Goal: Task Accomplishment & Management: Complete application form

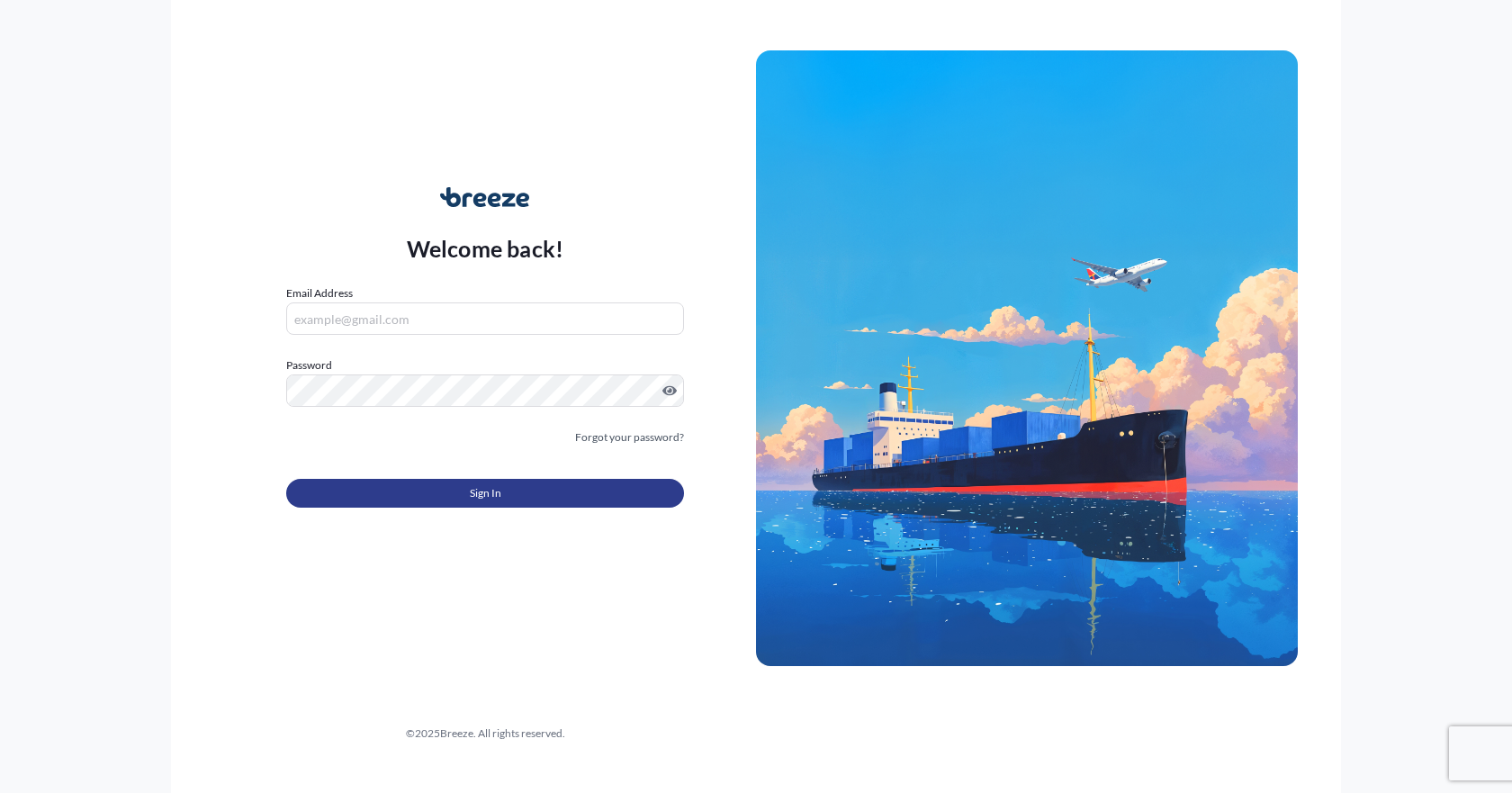
type input "[EMAIL_ADDRESS][DOMAIN_NAME]"
click at [481, 490] on span "Sign In" at bounding box center [485, 492] width 31 height 18
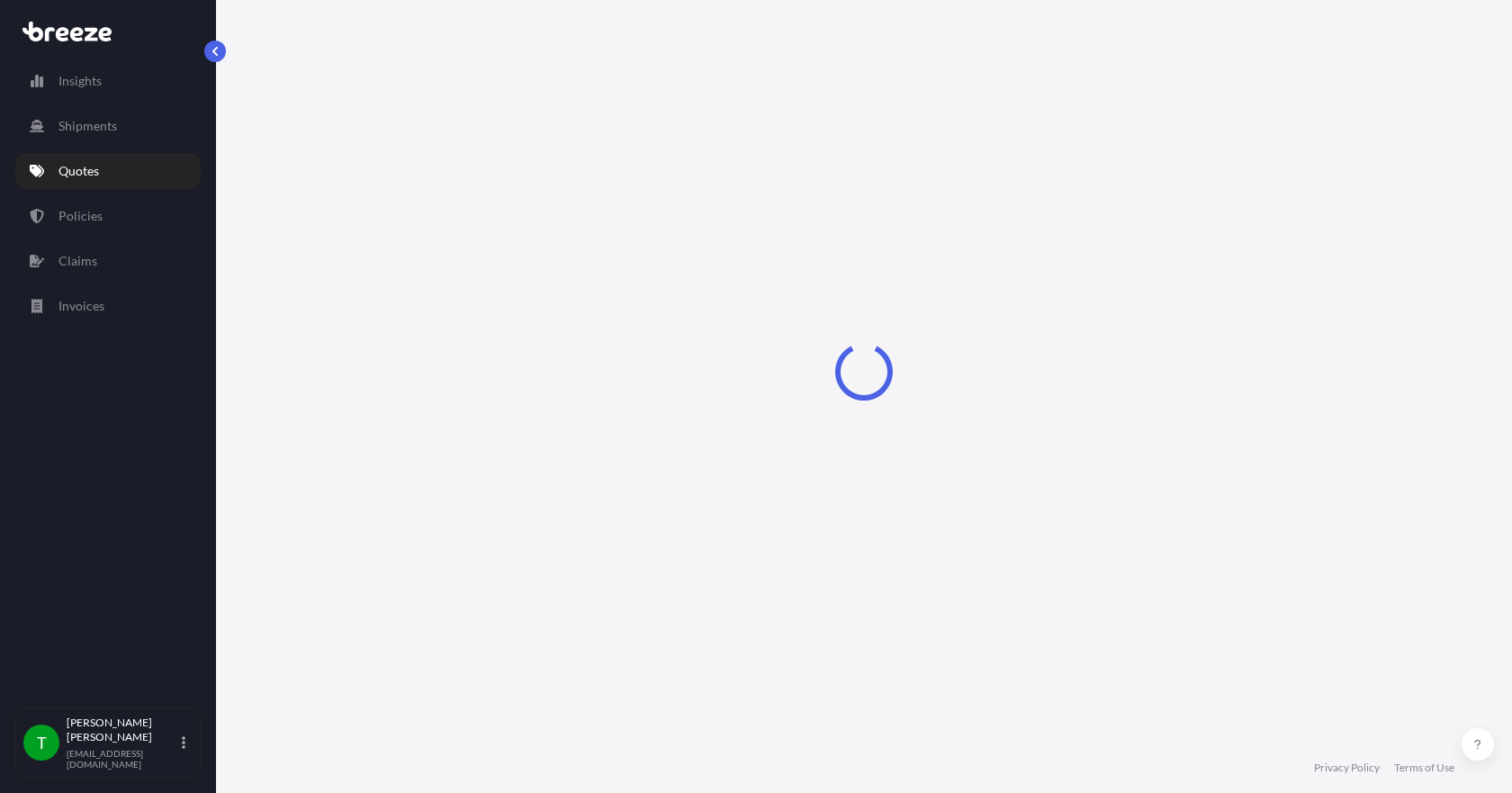
select select "Sea"
select select "1"
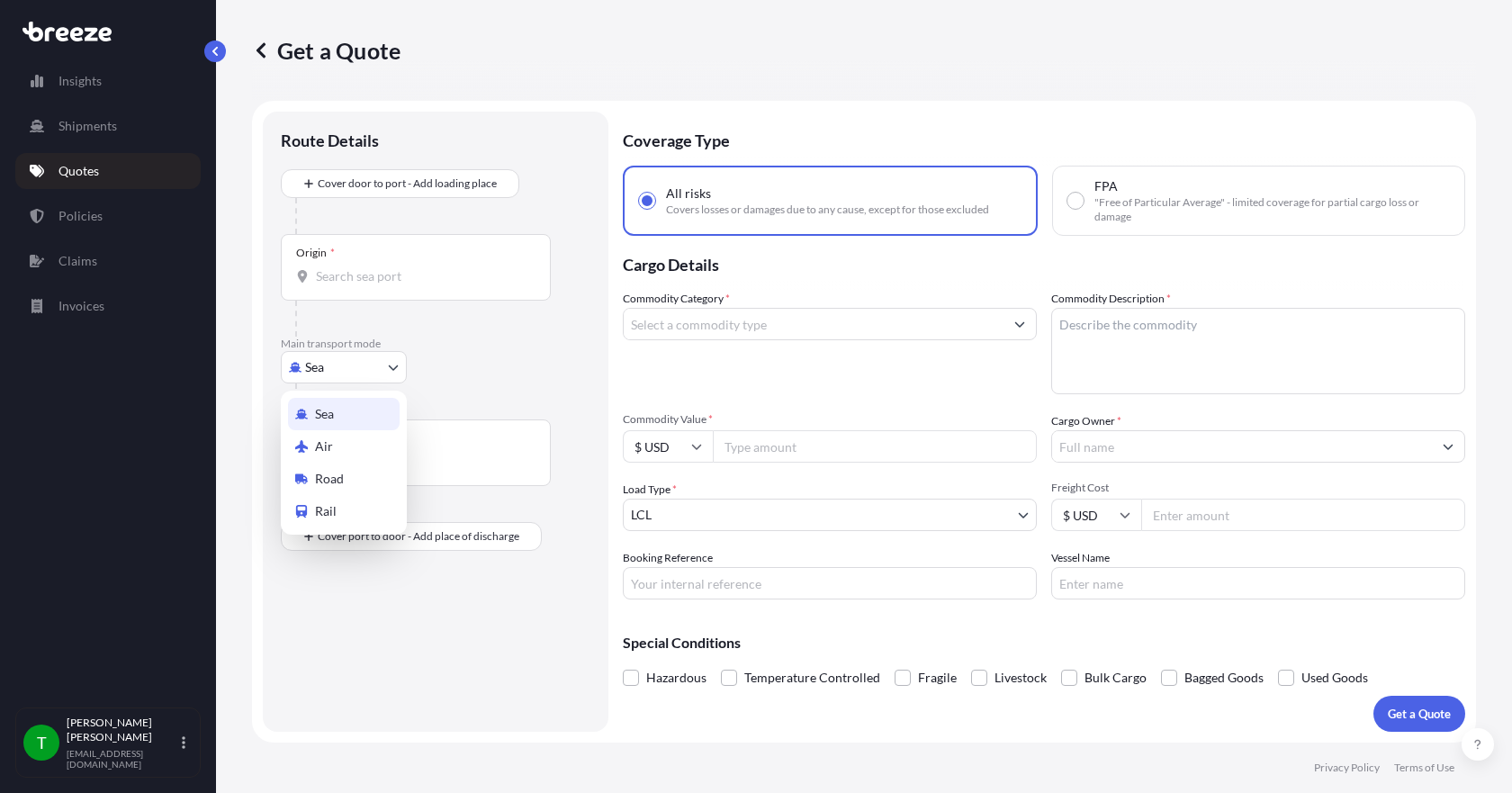
click at [359, 374] on body "Insights Shipments Quotes Policies Claims Invoices T [PERSON_NAME] [EMAIL_ADDRE…" at bounding box center [756, 396] width 1512 height 793
click at [339, 477] on span "Road" at bounding box center [329, 478] width 28 height 18
select select "Road"
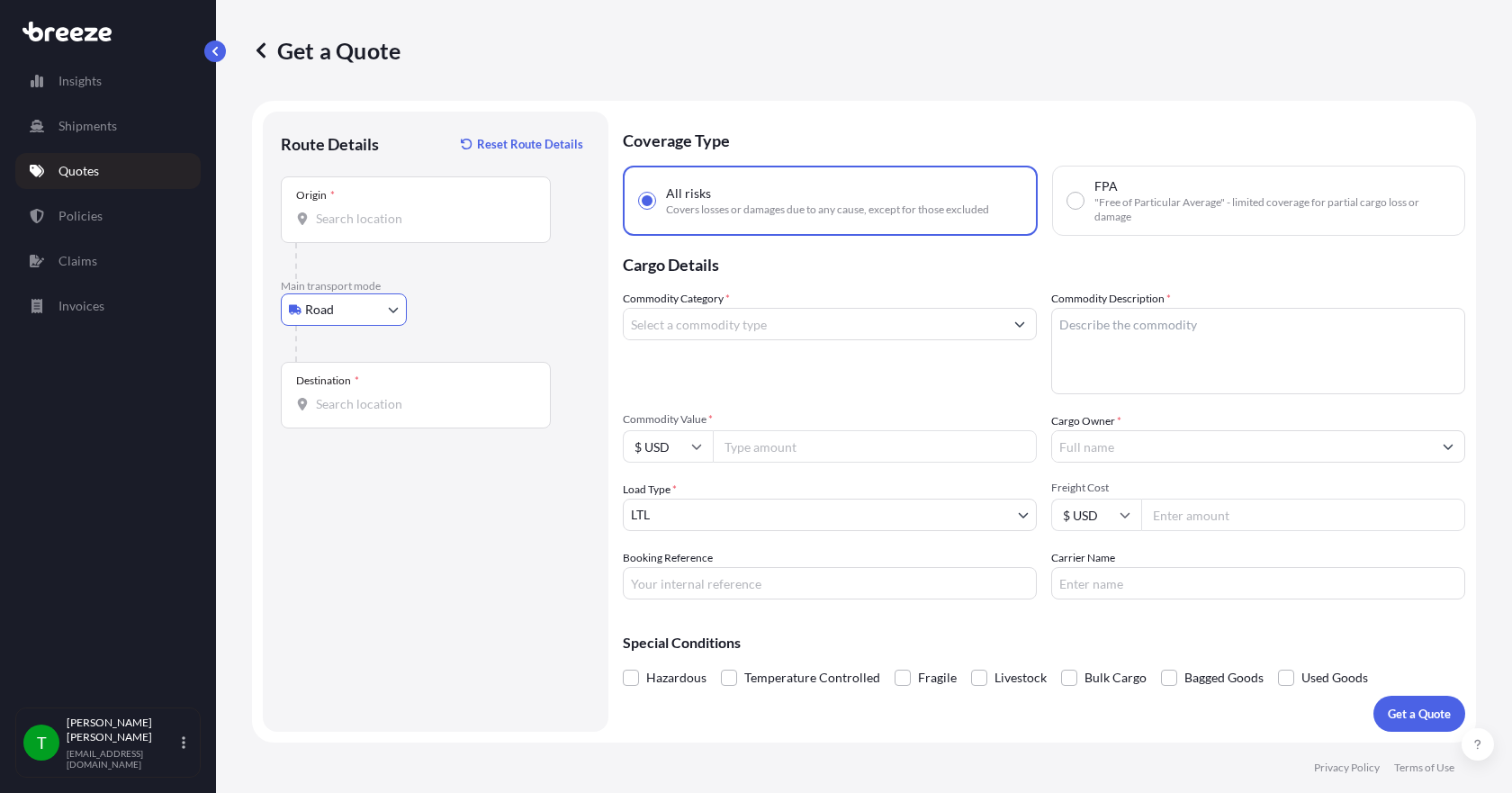
click at [346, 223] on input "Origin *" at bounding box center [422, 218] width 213 height 18
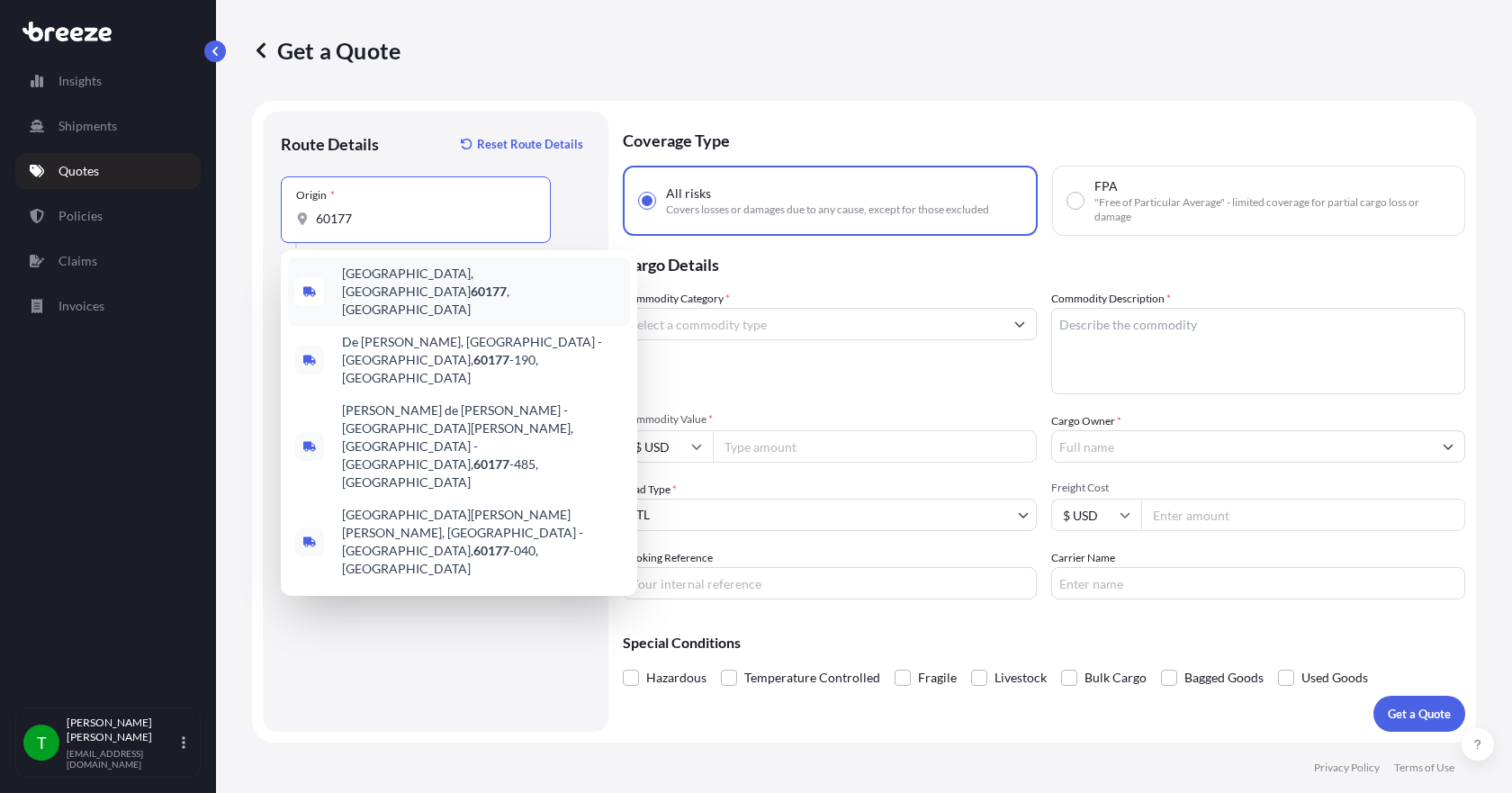
click at [380, 278] on span "[GEOGRAPHIC_DATA] , [GEOGRAPHIC_DATA]" at bounding box center [482, 291] width 281 height 54
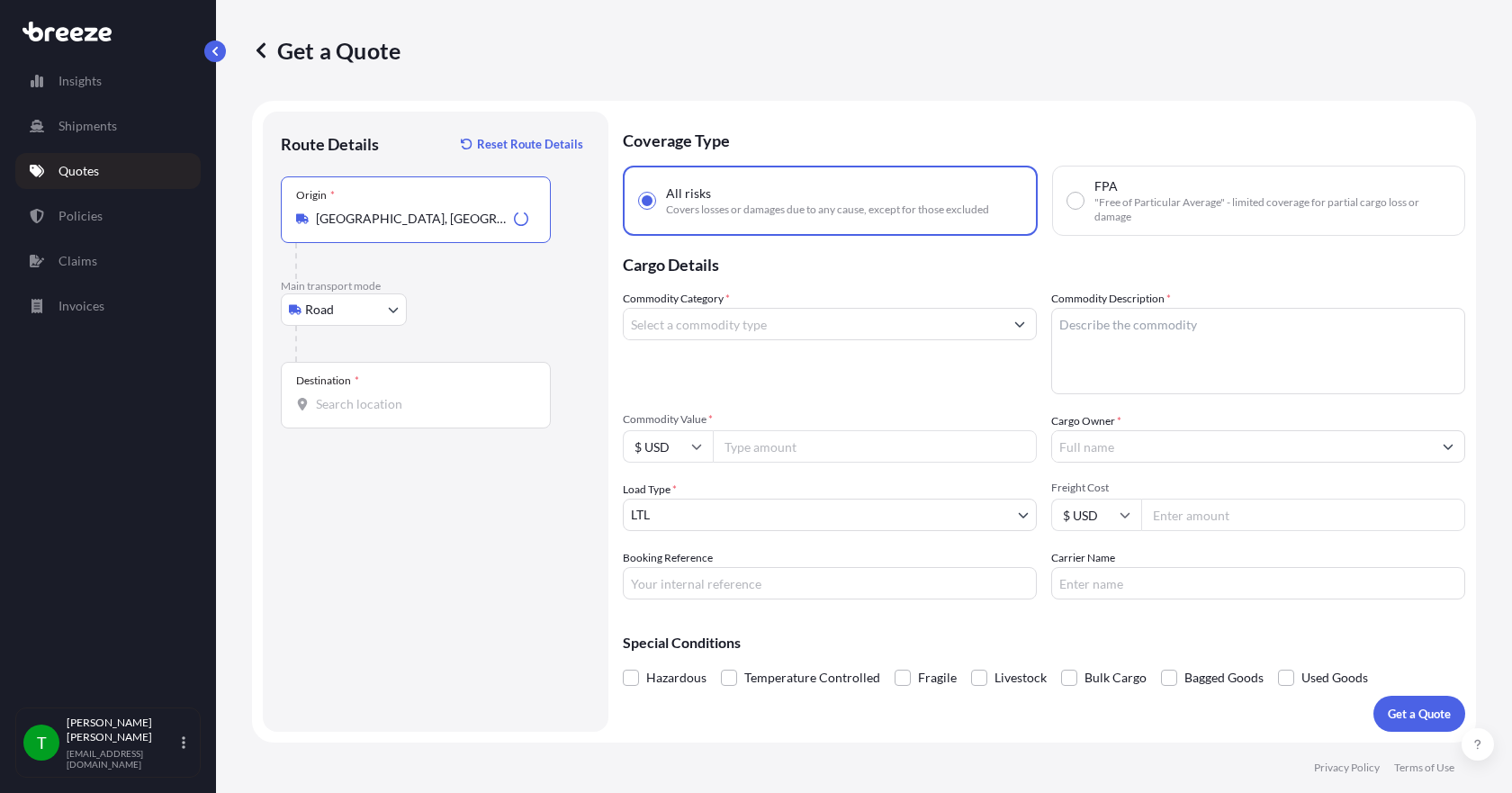
type input "[GEOGRAPHIC_DATA], [GEOGRAPHIC_DATA]"
click at [340, 405] on input "Destination *" at bounding box center [422, 404] width 213 height 18
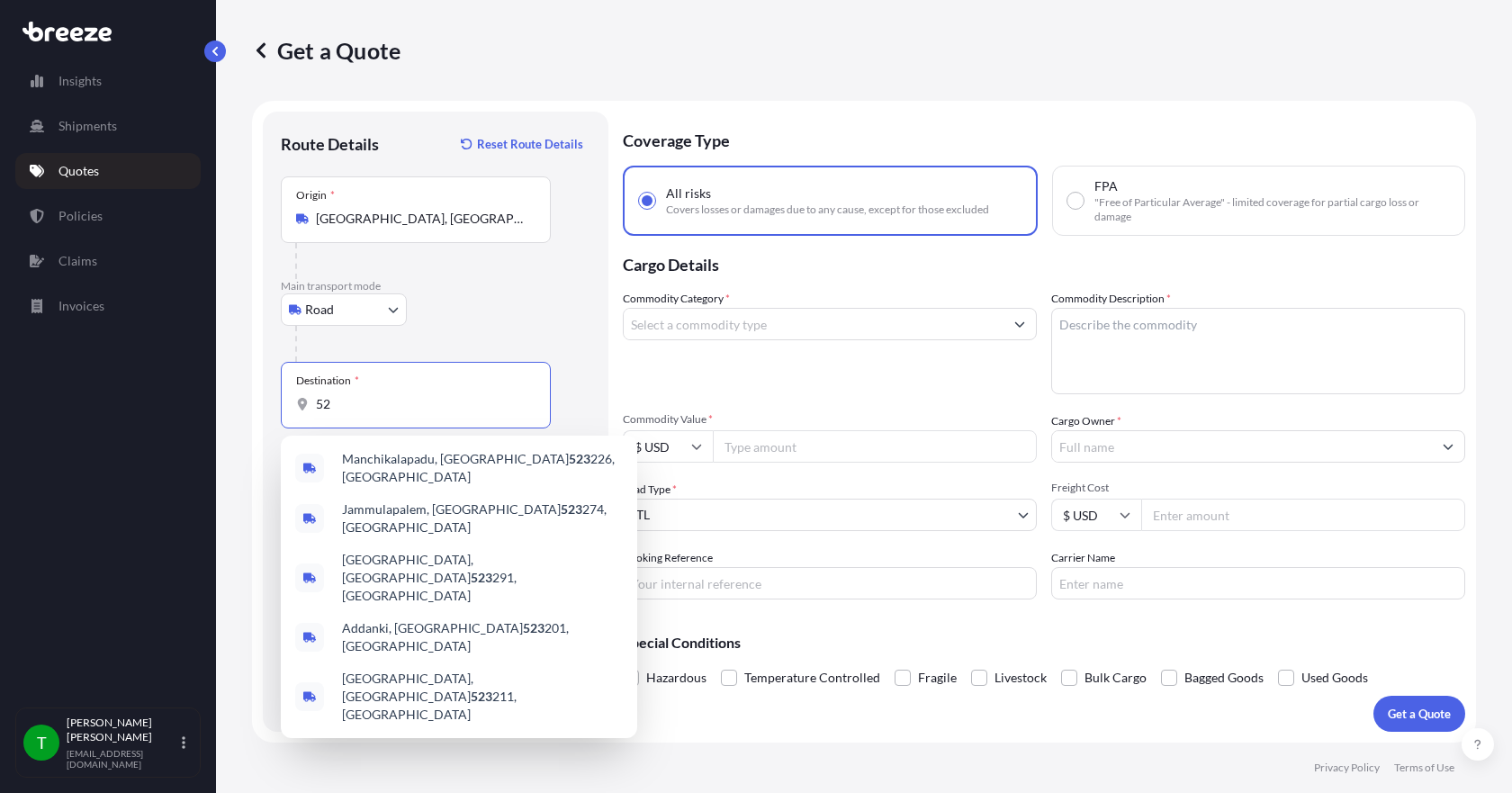
type input "5"
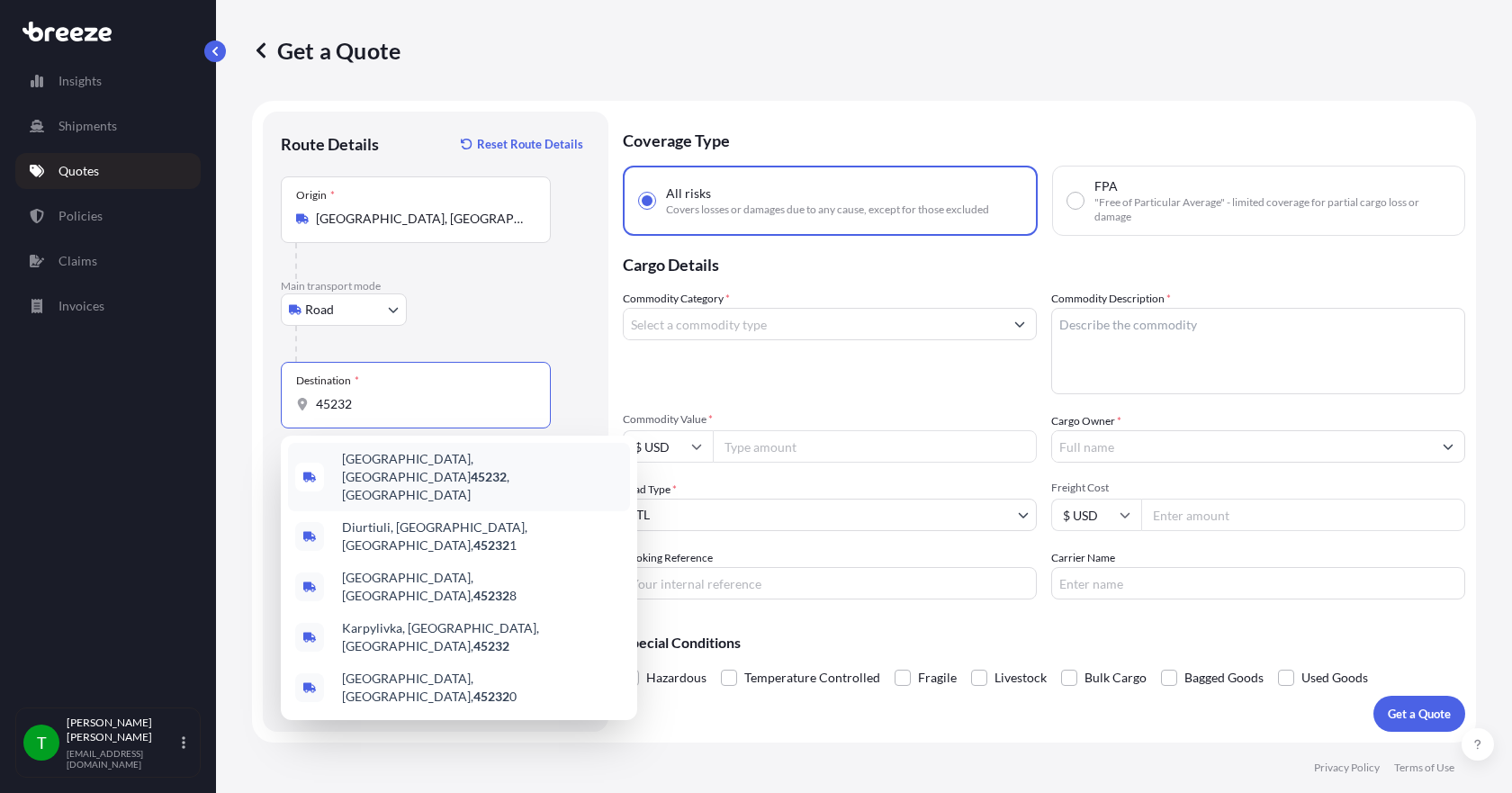
click at [371, 461] on span "[GEOGRAPHIC_DATA] , [GEOGRAPHIC_DATA]" at bounding box center [482, 476] width 281 height 54
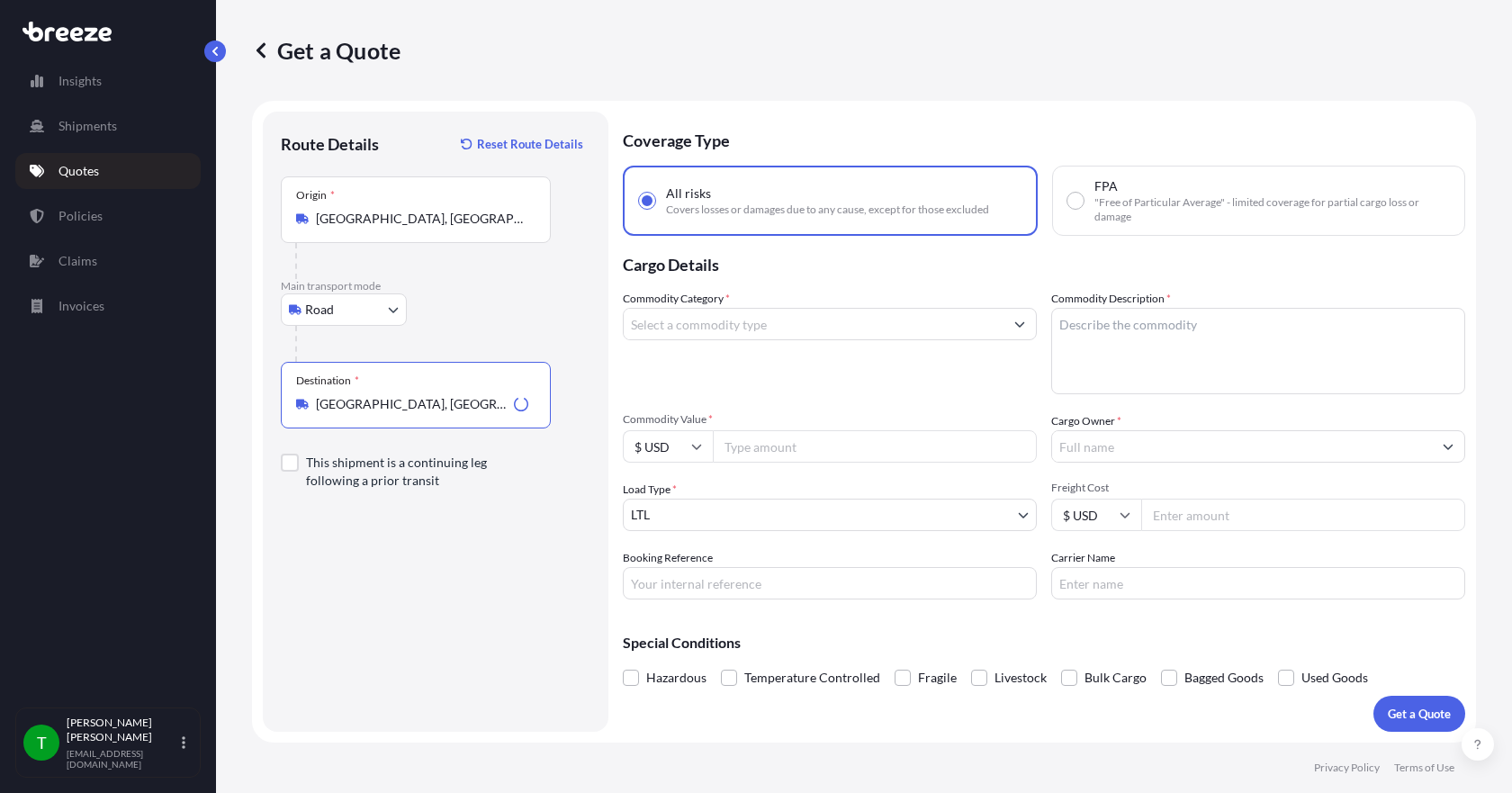
type input "[GEOGRAPHIC_DATA], [GEOGRAPHIC_DATA]"
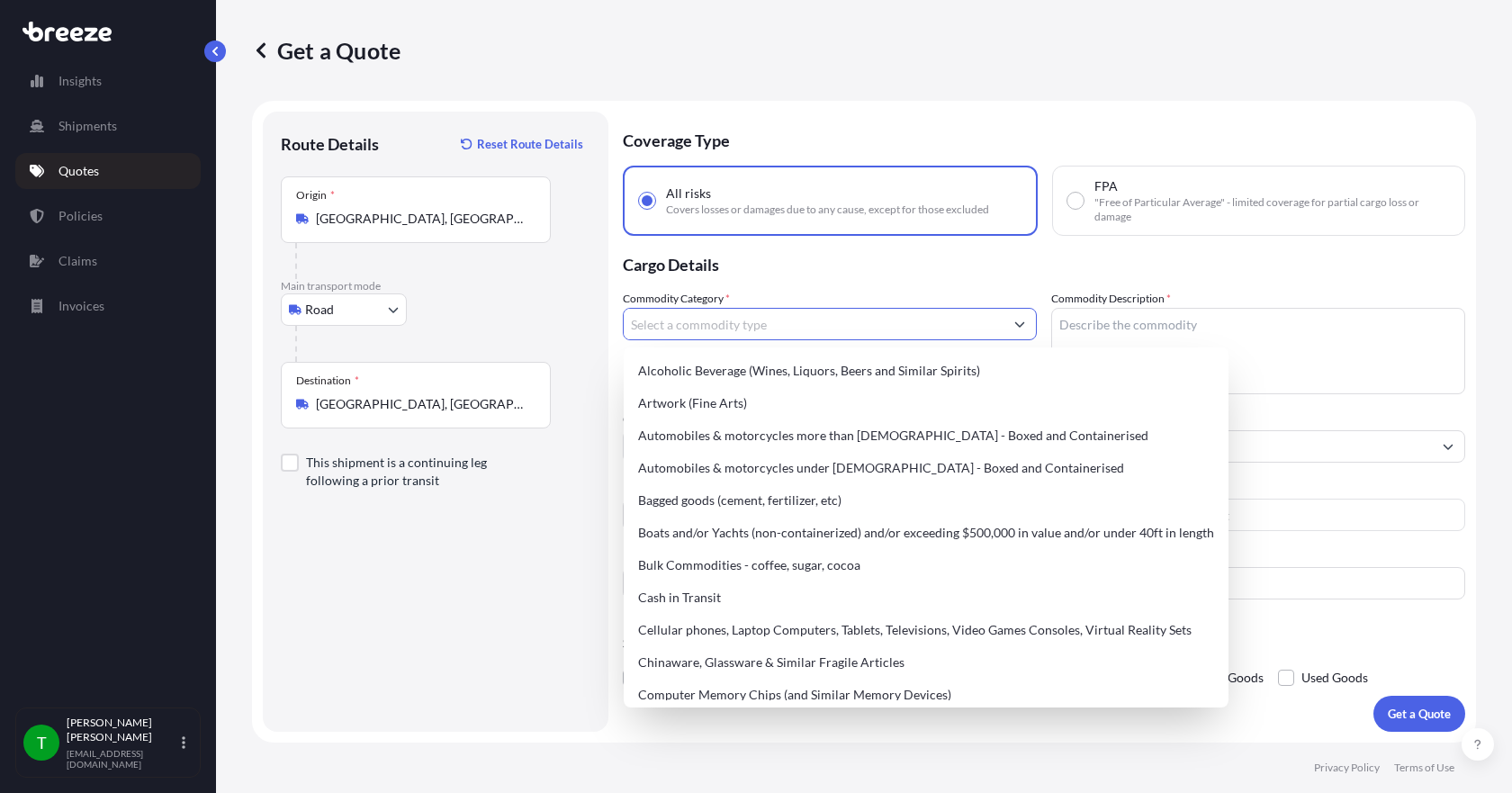
click at [728, 328] on input "Commodity Category *" at bounding box center [814, 324] width 380 height 32
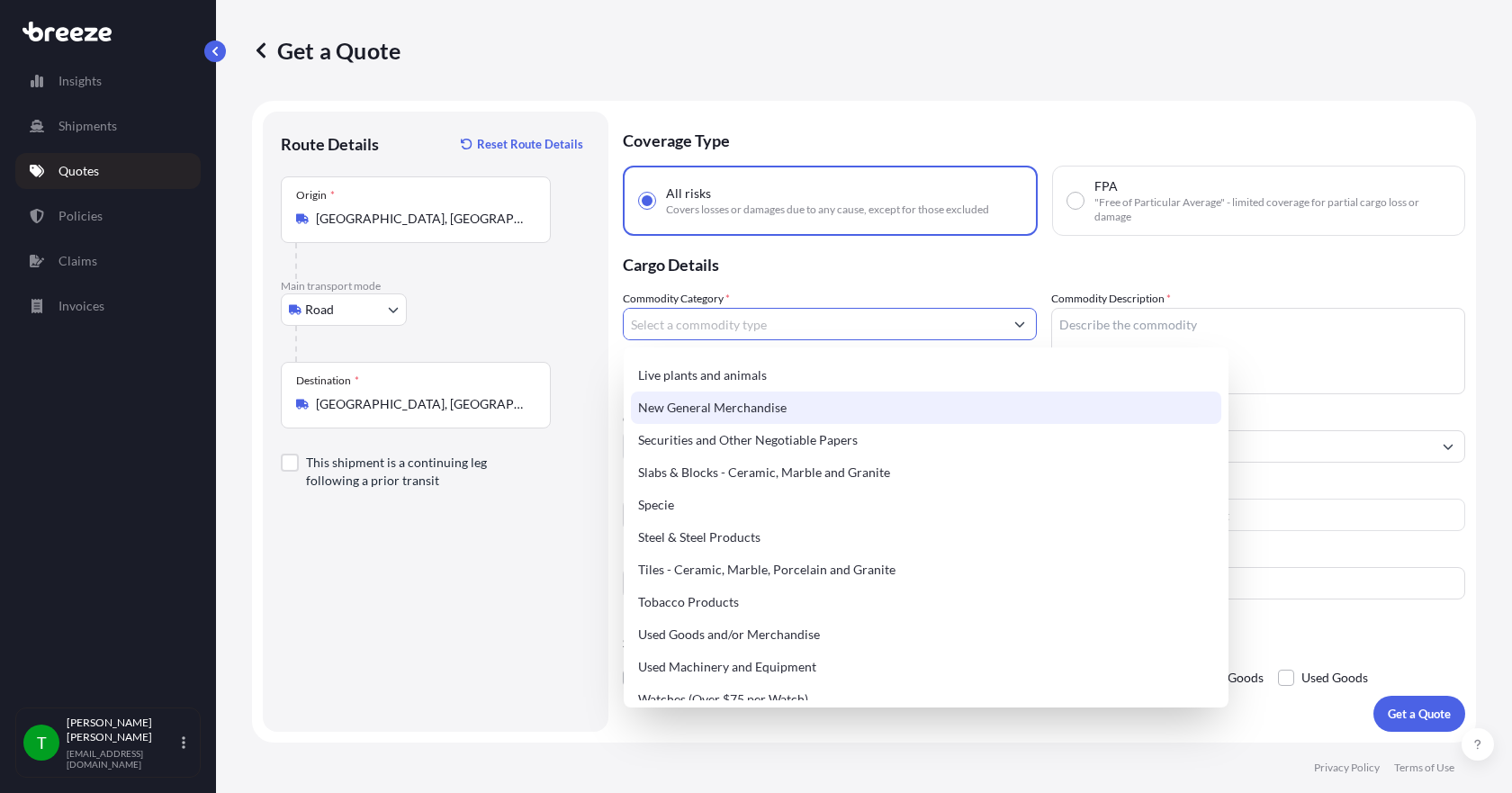
scroll to position [756, 0]
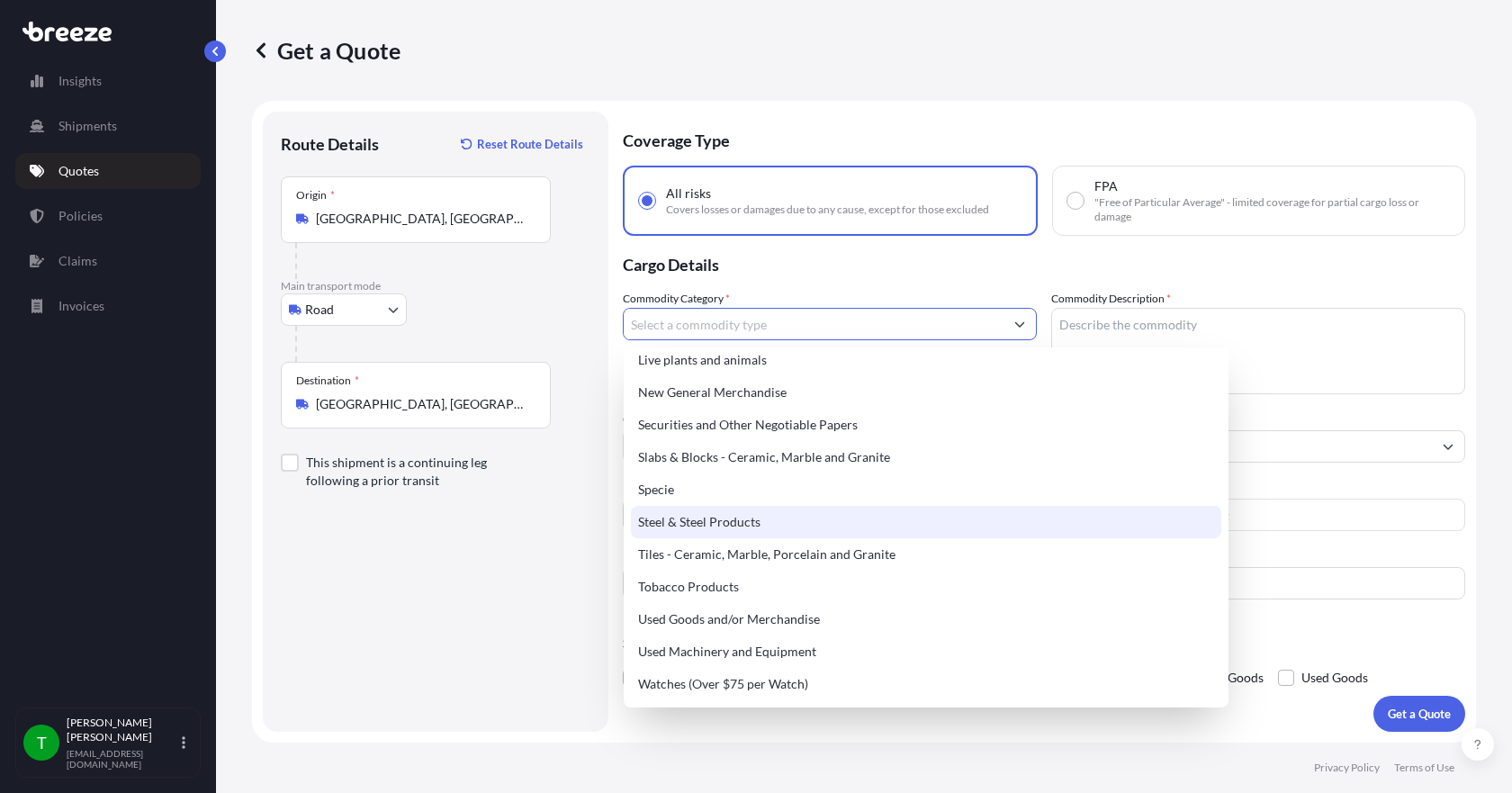
click at [746, 520] on div "Steel & Steel Products" at bounding box center [926, 522] width 591 height 32
type input "Steel & Steel Products"
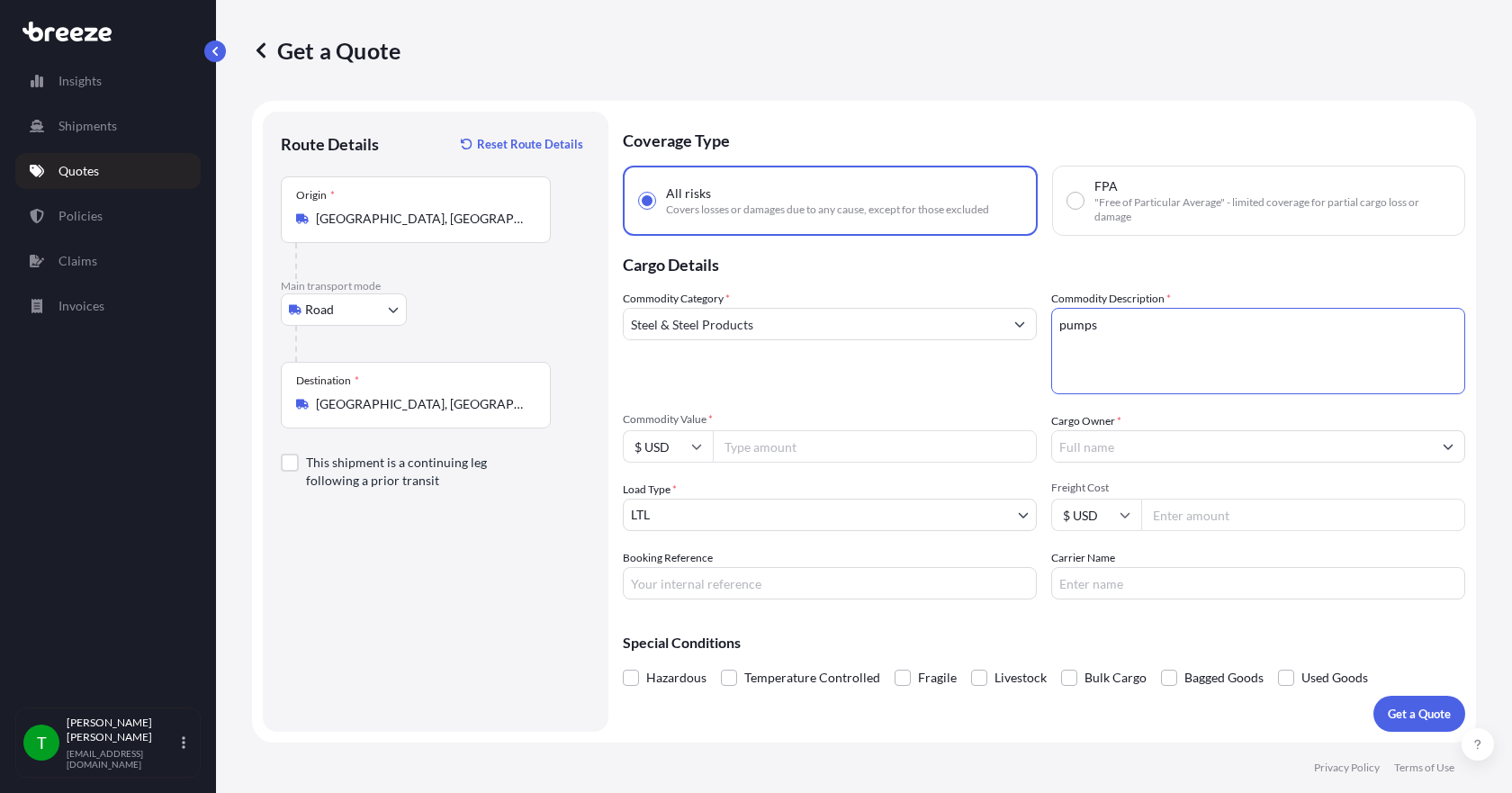
type textarea "pumps"
type input "3576.03"
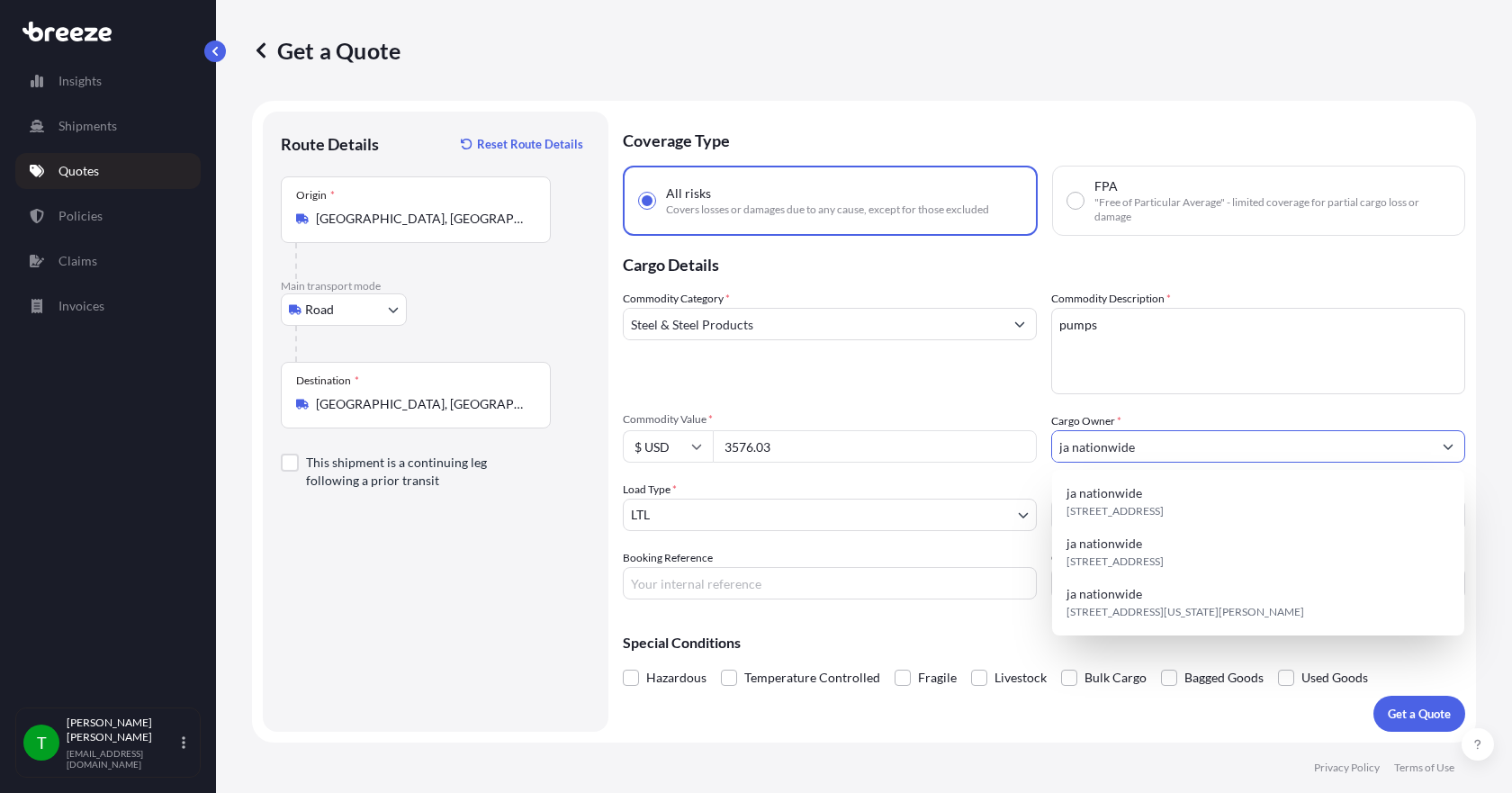
type input "ja nationwide"
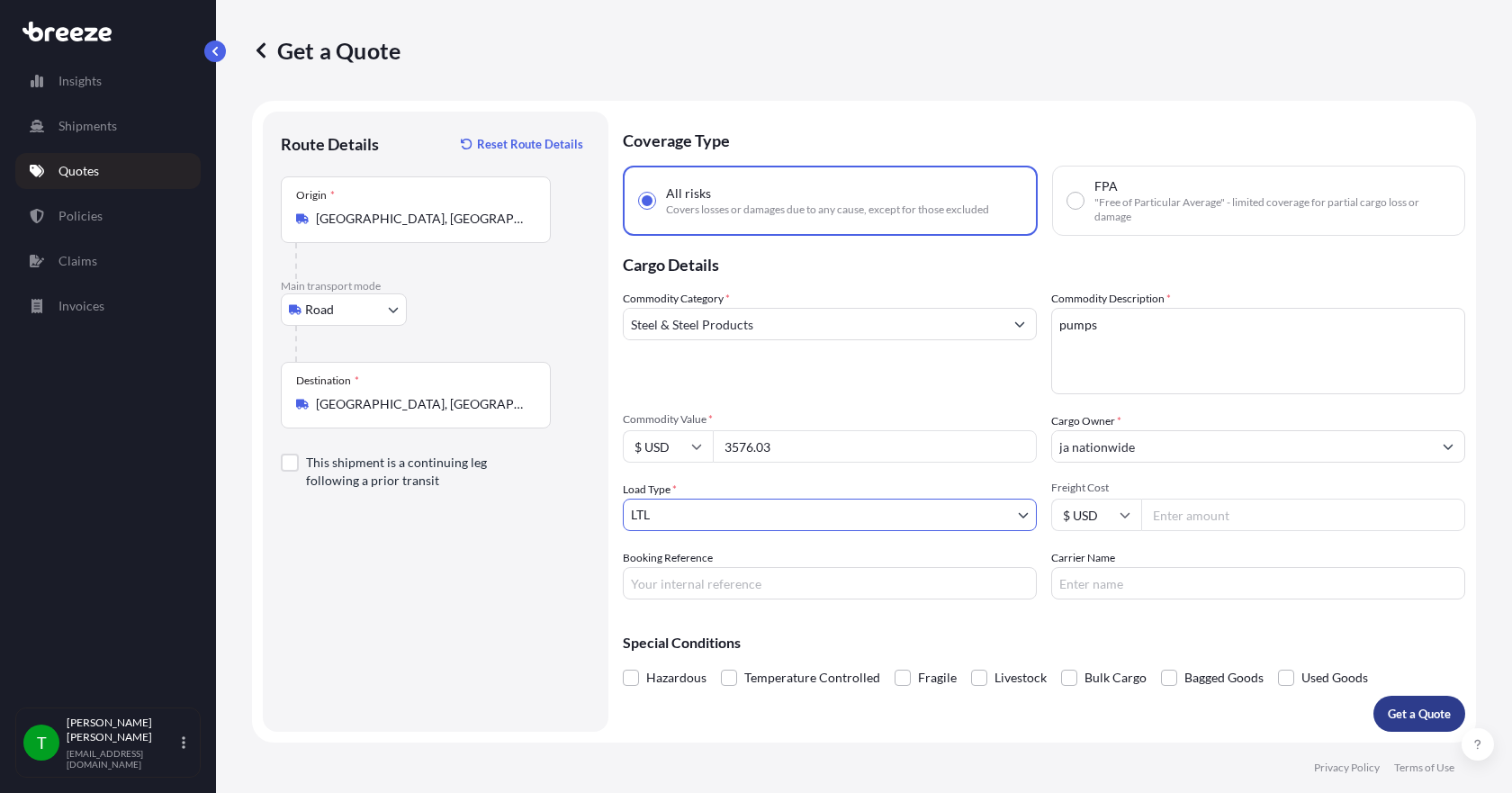
click at [1414, 710] on p "Get a Quote" at bounding box center [1419, 713] width 63 height 18
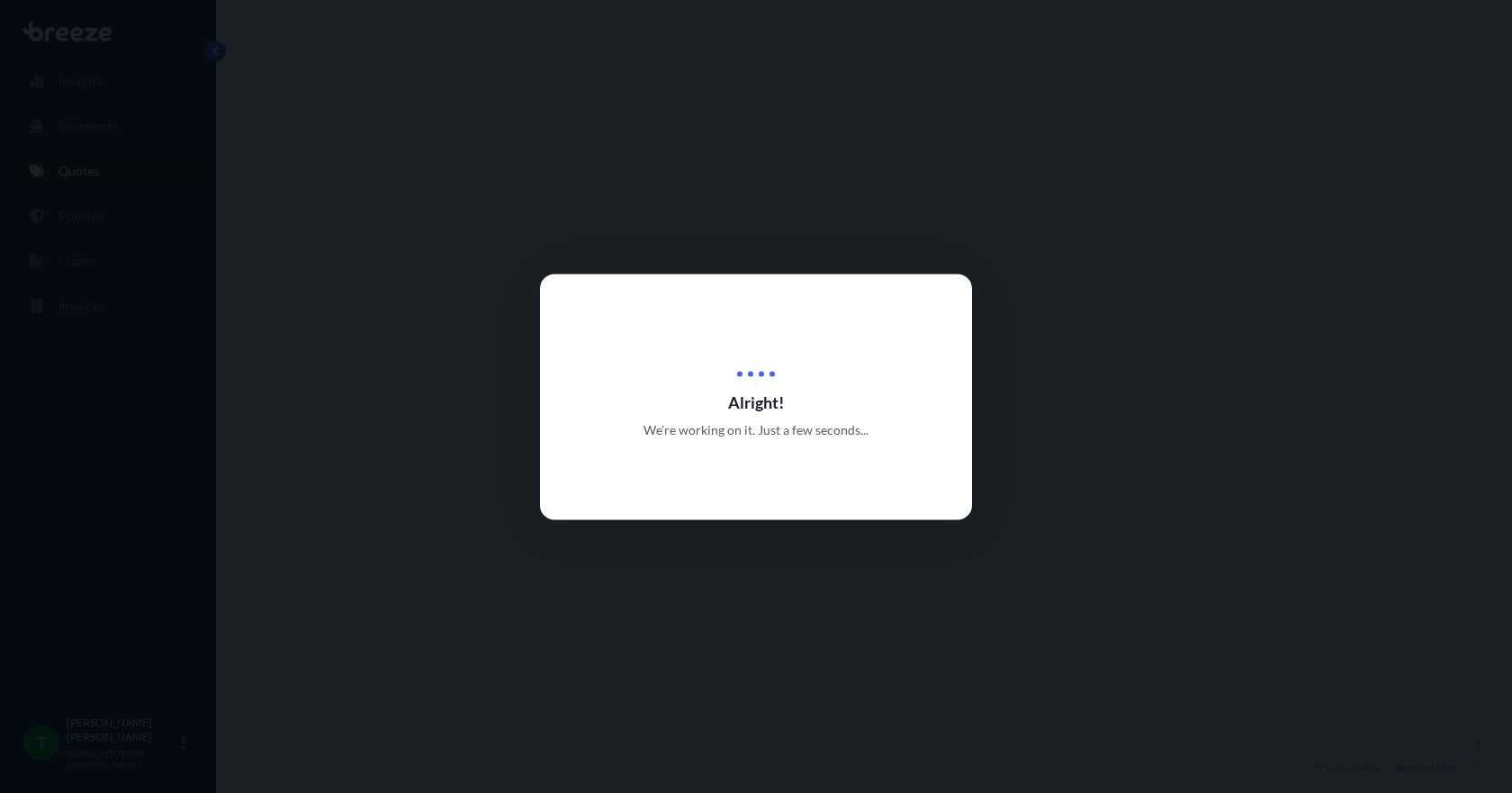
select select "Road"
select select "1"
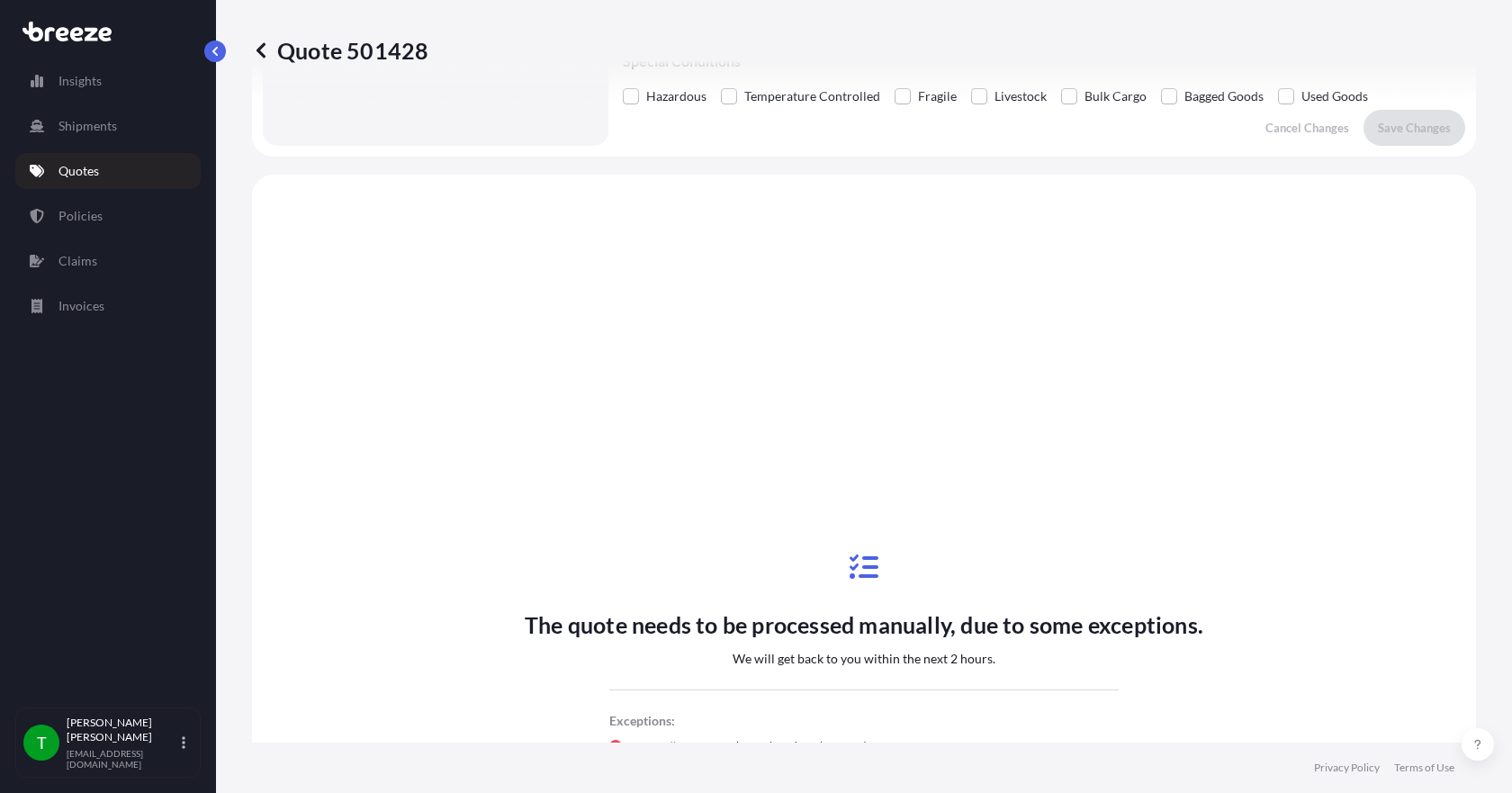
scroll to position [666, 0]
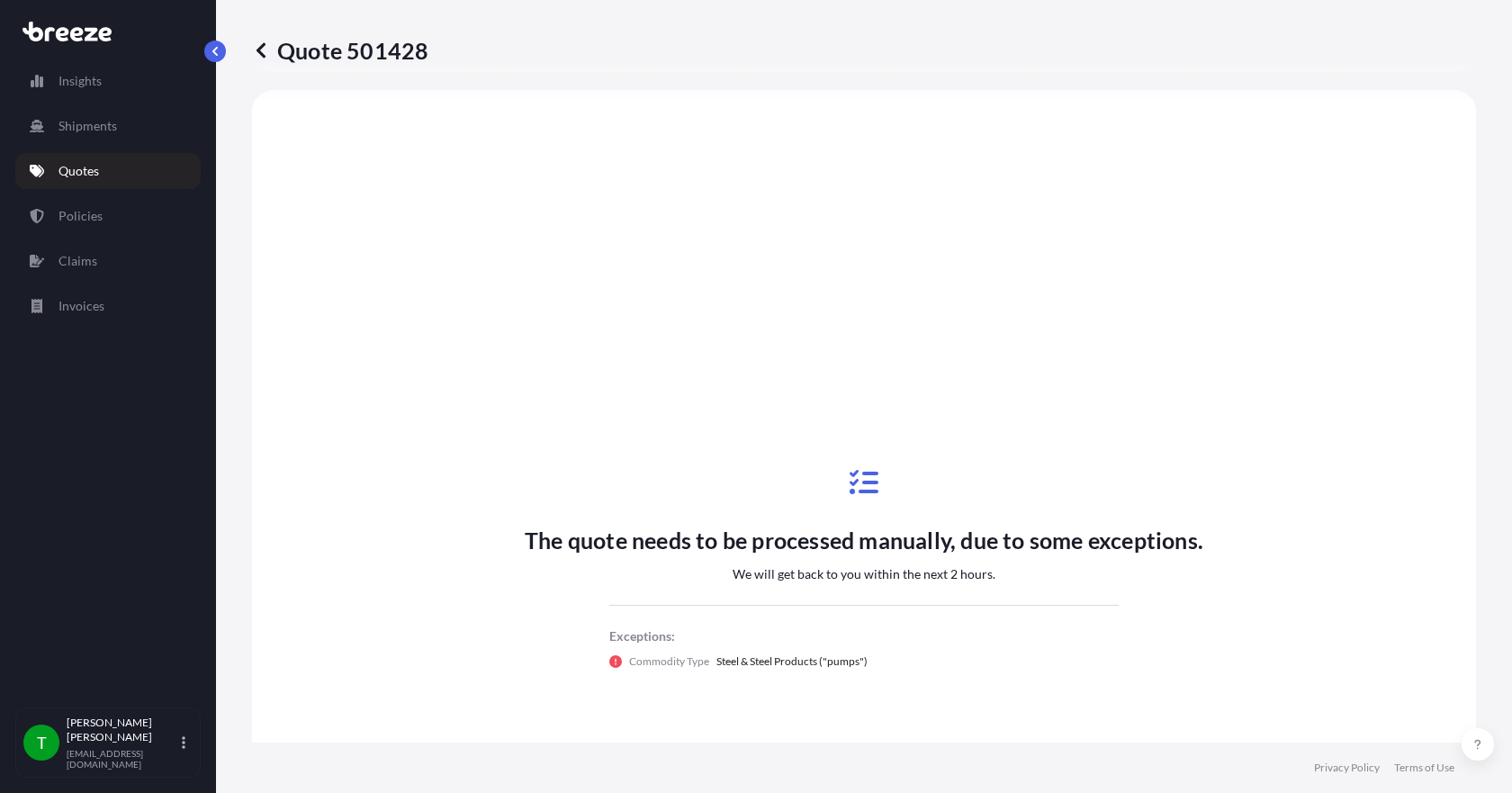
click at [226, 50] on div "Quote 501428 Route Details Place of loading Road Road Rail Origin * [GEOGRAPHIC…" at bounding box center [863, 371] width 1296 height 742
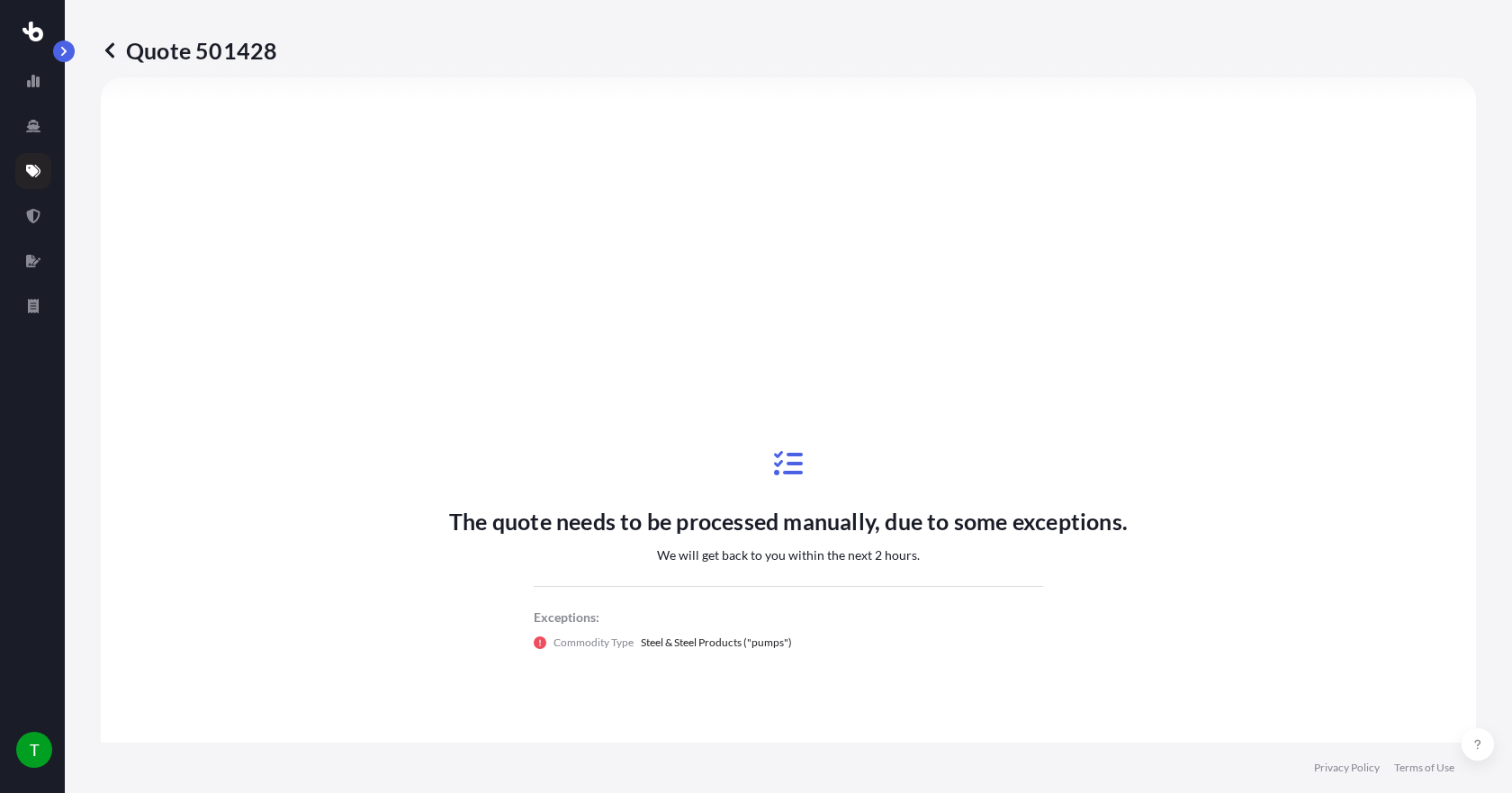
click at [34, 163] on link at bounding box center [33, 171] width 36 height 36
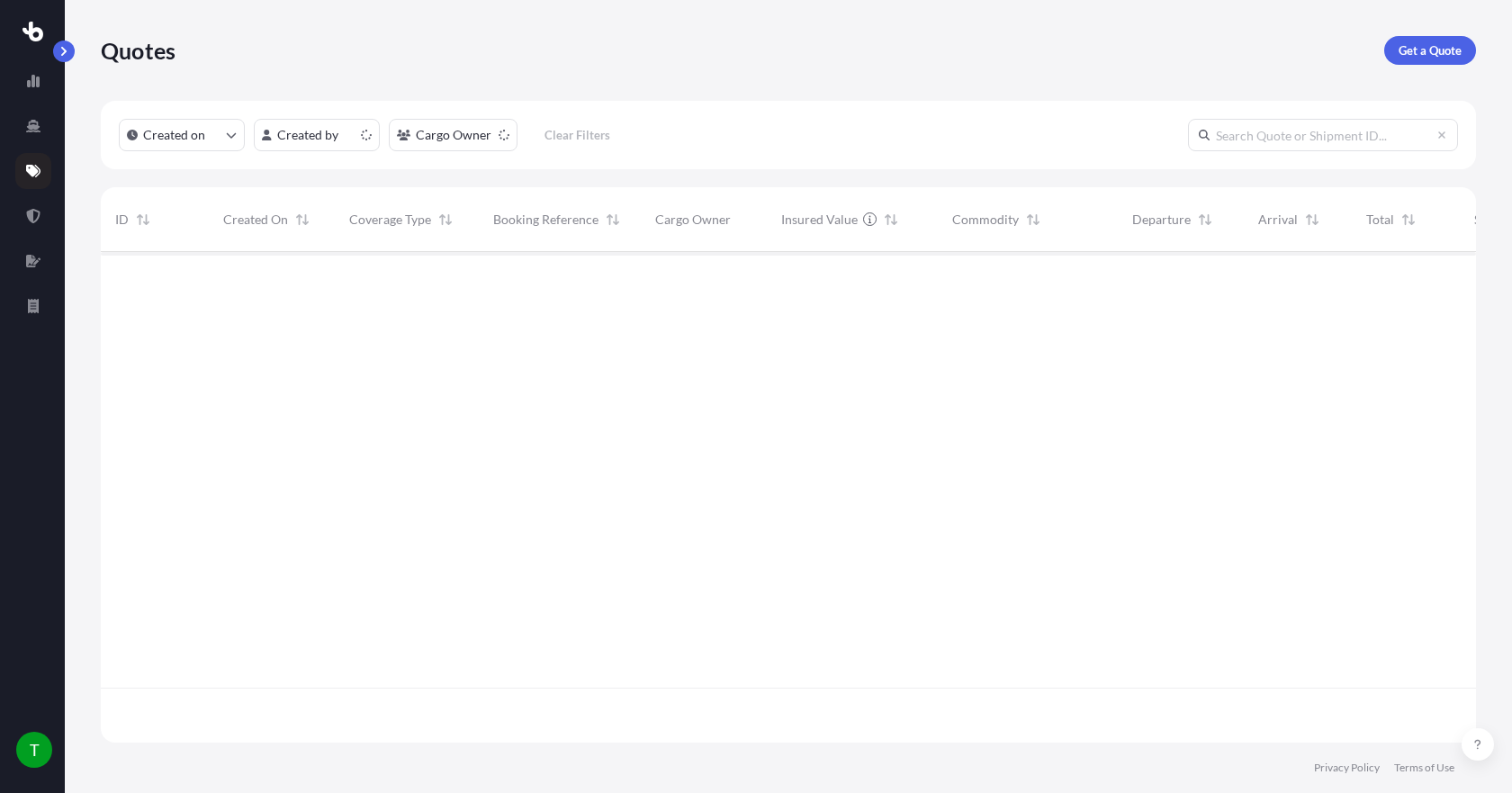
scroll to position [487, 1362]
click at [1416, 53] on p "Get a Quote" at bounding box center [1430, 50] width 63 height 18
select select "Sea"
select select "1"
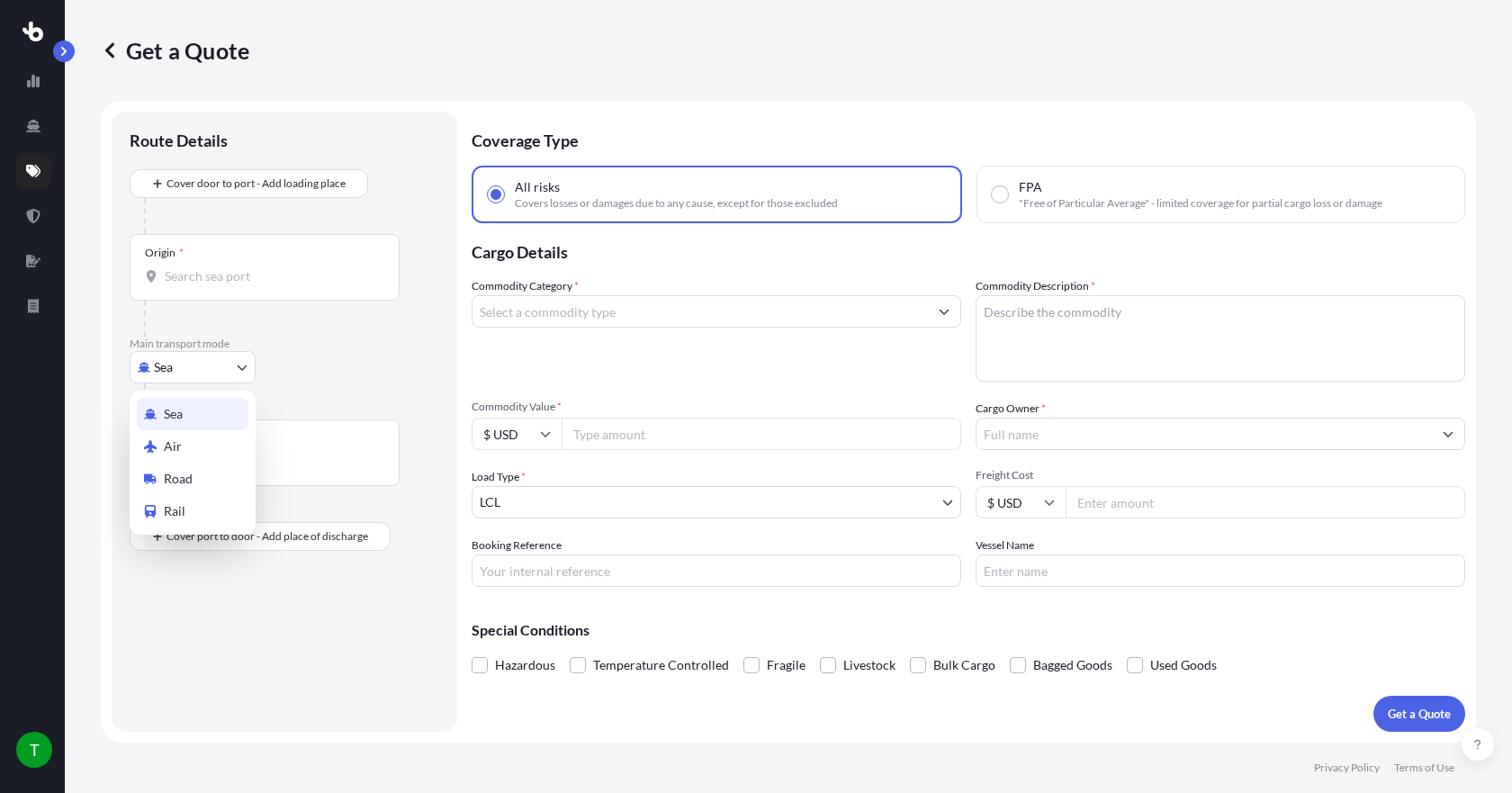
click at [214, 370] on body "T Get a Quote Route Details Cover door to port - Add loading place Place of loa…" at bounding box center [756, 396] width 1512 height 793
click at [199, 478] on div "Road" at bounding box center [193, 478] width 112 height 32
select select "Road"
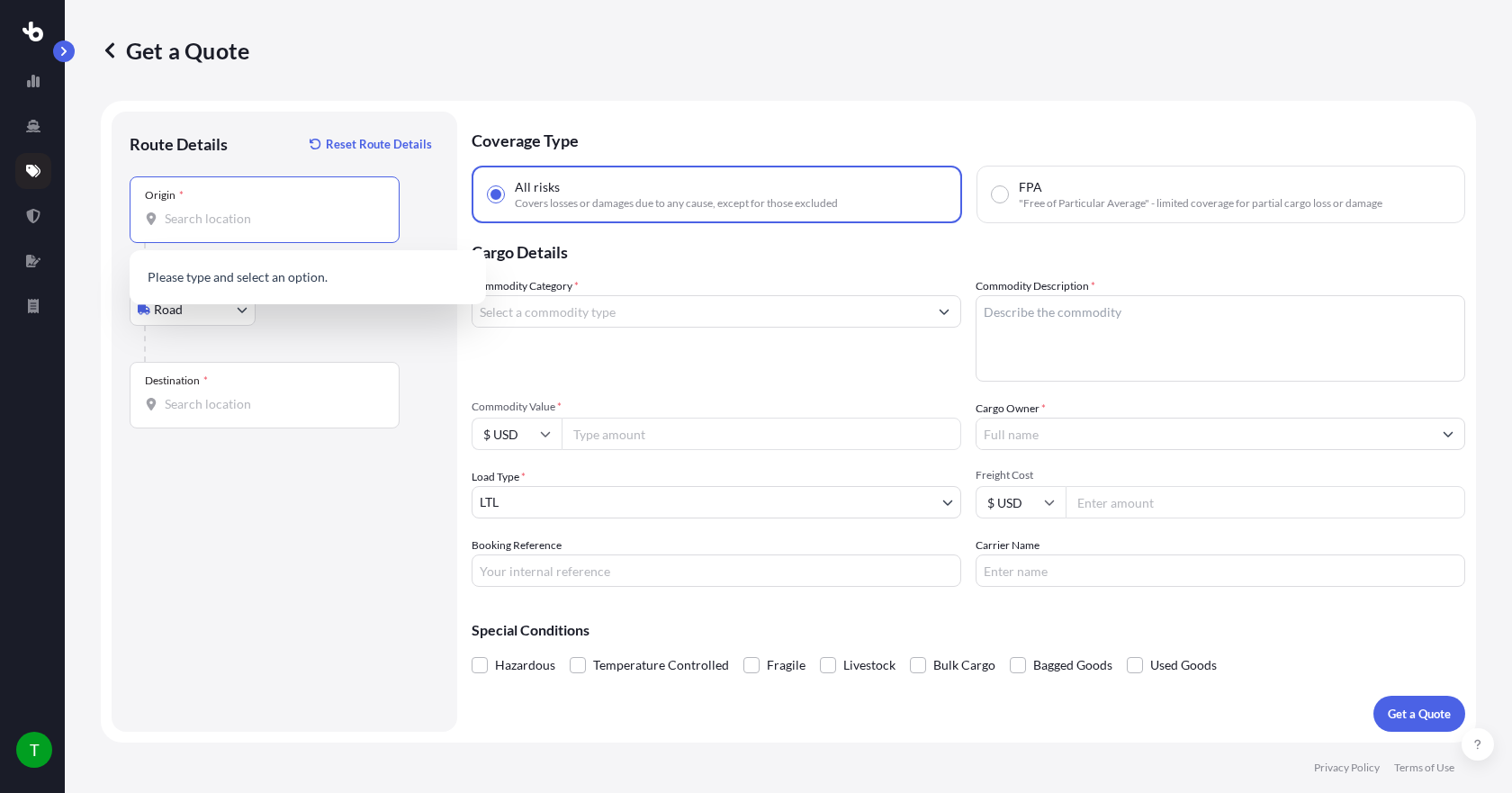
click at [203, 215] on input "Origin *" at bounding box center [270, 218] width 213 height 18
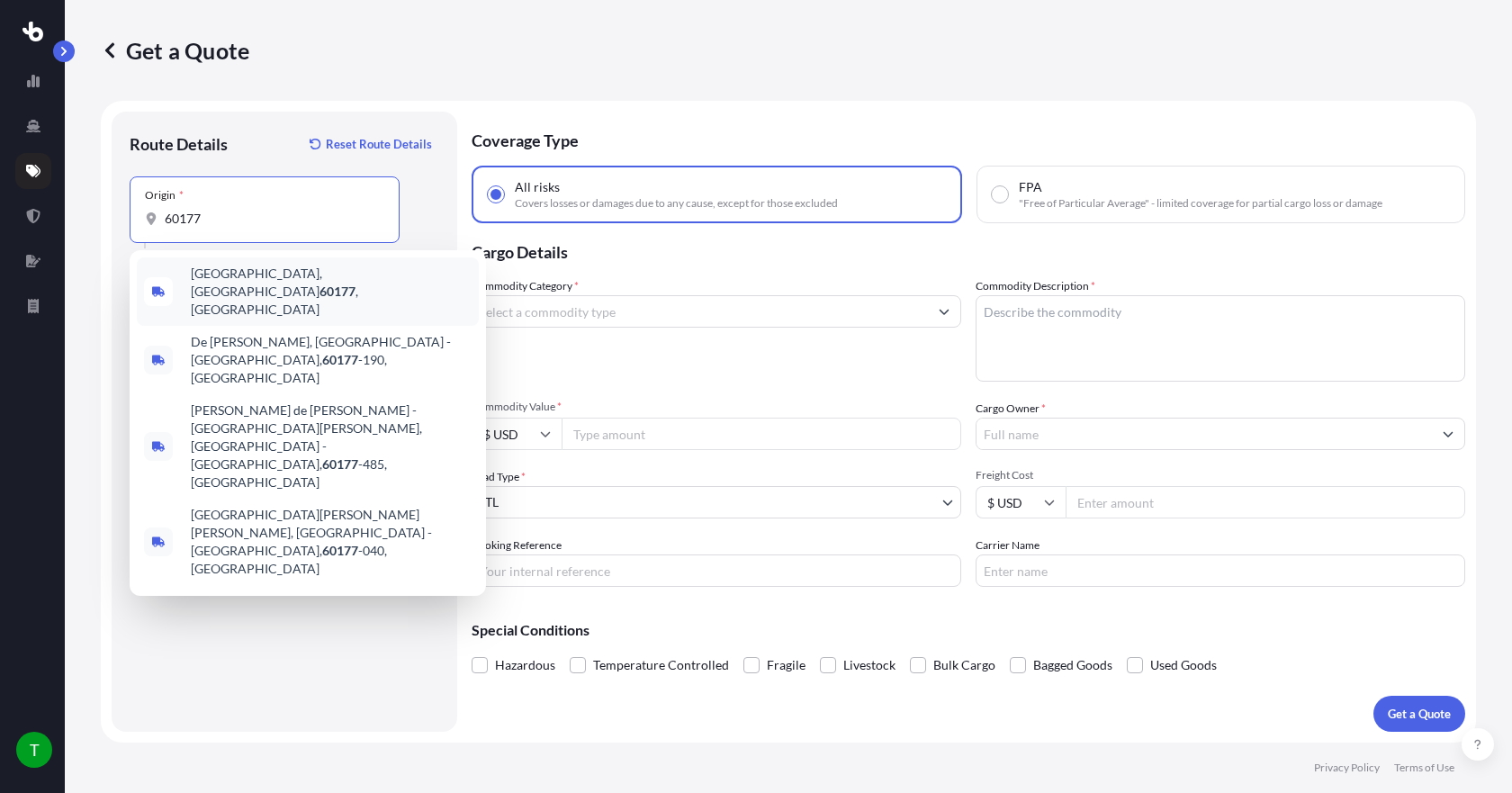
click at [216, 286] on span "[GEOGRAPHIC_DATA] , [GEOGRAPHIC_DATA]" at bounding box center [331, 291] width 281 height 54
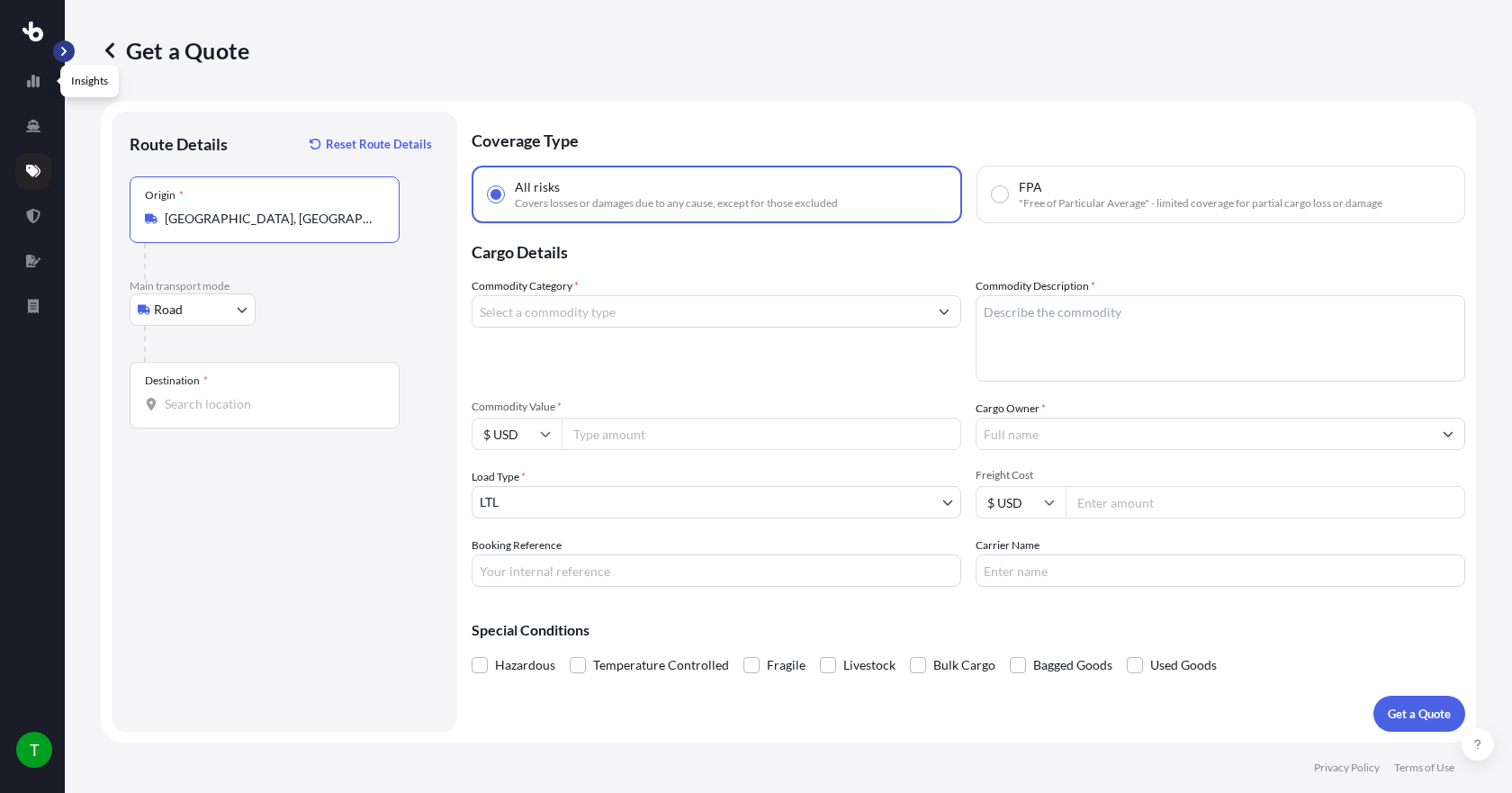
type input "[GEOGRAPHIC_DATA], [GEOGRAPHIC_DATA]"
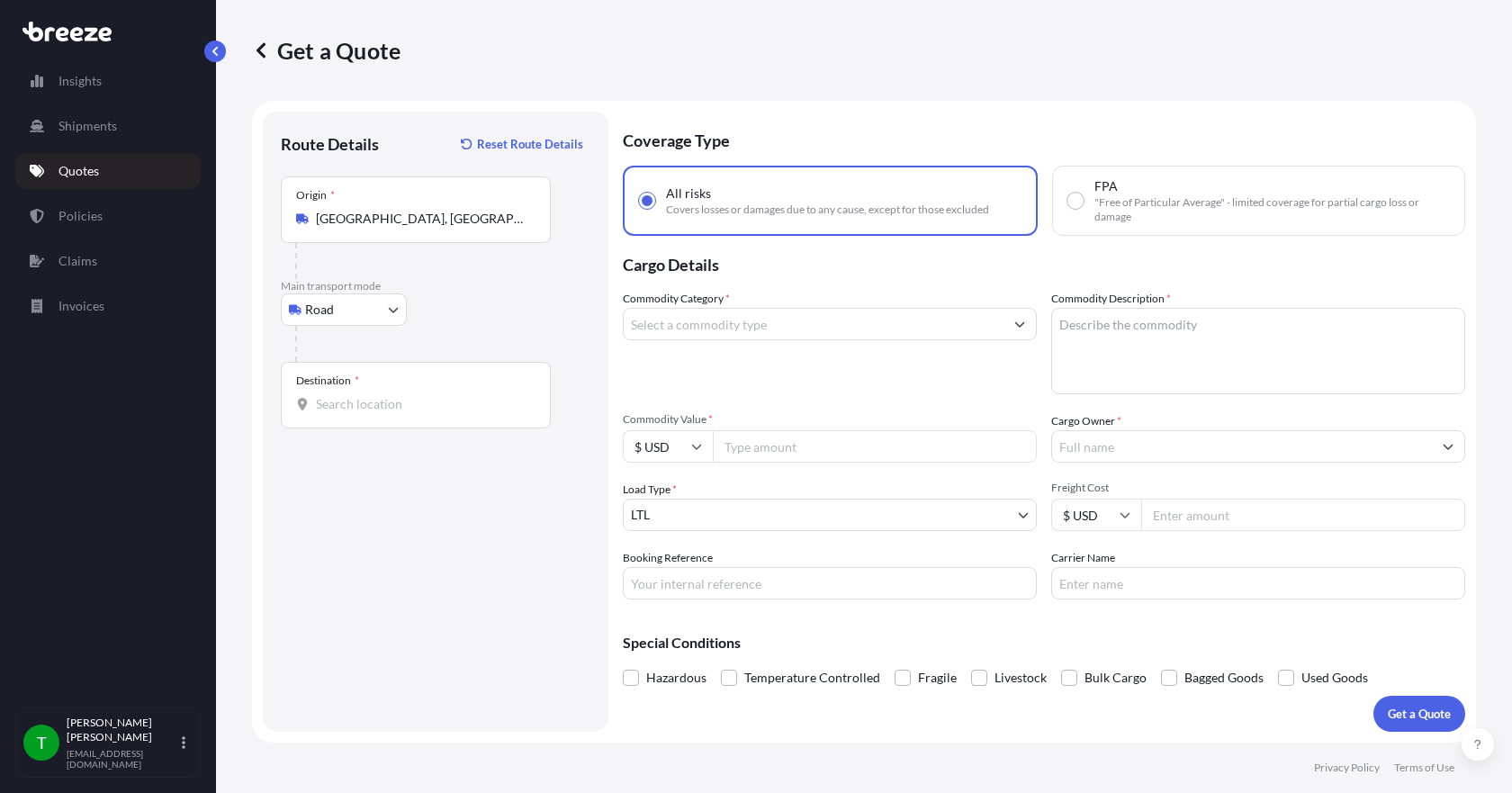
click at [333, 402] on input "Destination *" at bounding box center [422, 404] width 213 height 18
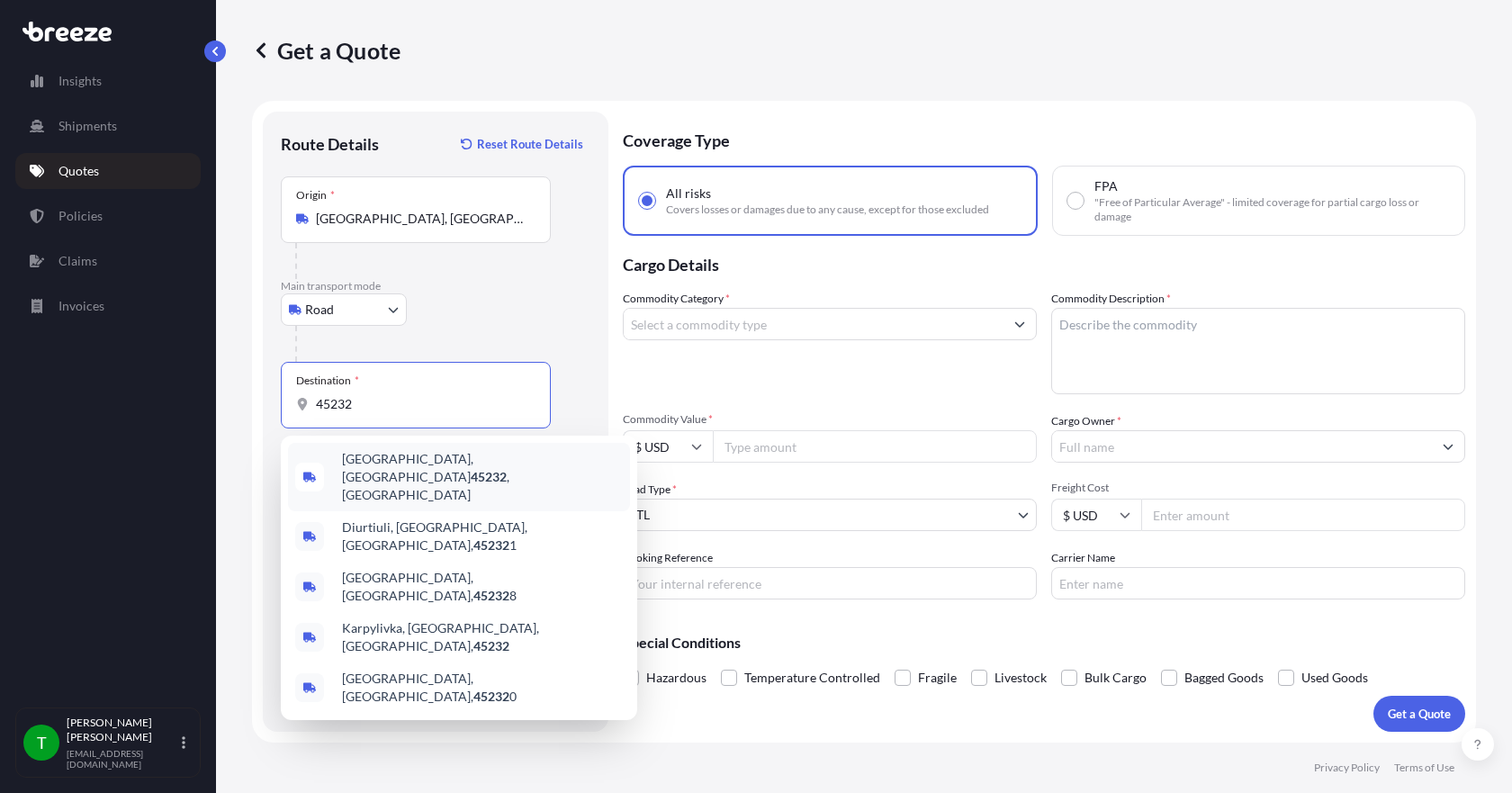
click at [375, 460] on span "[GEOGRAPHIC_DATA] , [GEOGRAPHIC_DATA]" at bounding box center [482, 476] width 281 height 54
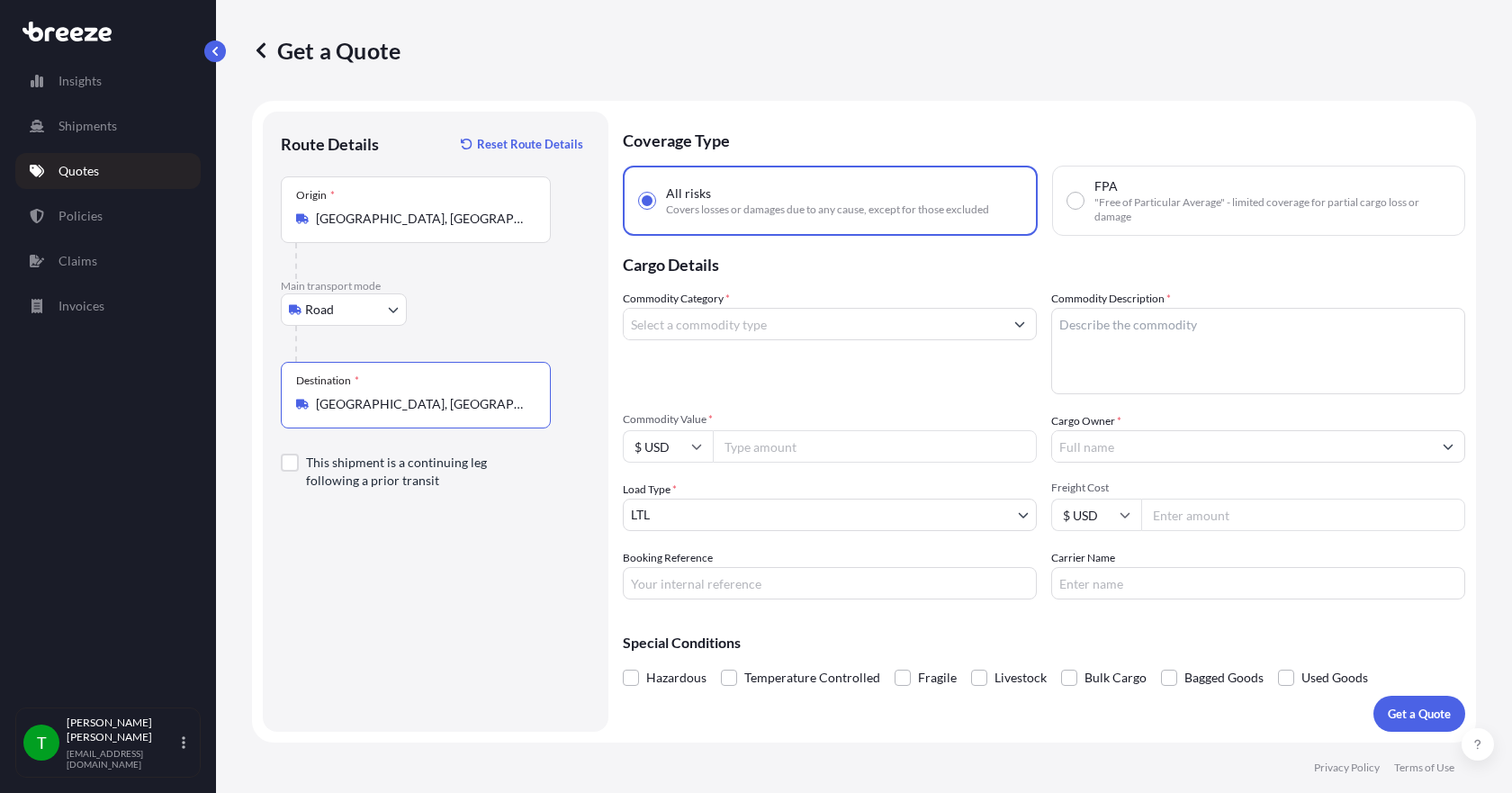
type input "[GEOGRAPHIC_DATA], [GEOGRAPHIC_DATA]"
click at [691, 339] on div at bounding box center [830, 324] width 414 height 32
click at [694, 330] on input "Commodity Category *" at bounding box center [814, 324] width 380 height 32
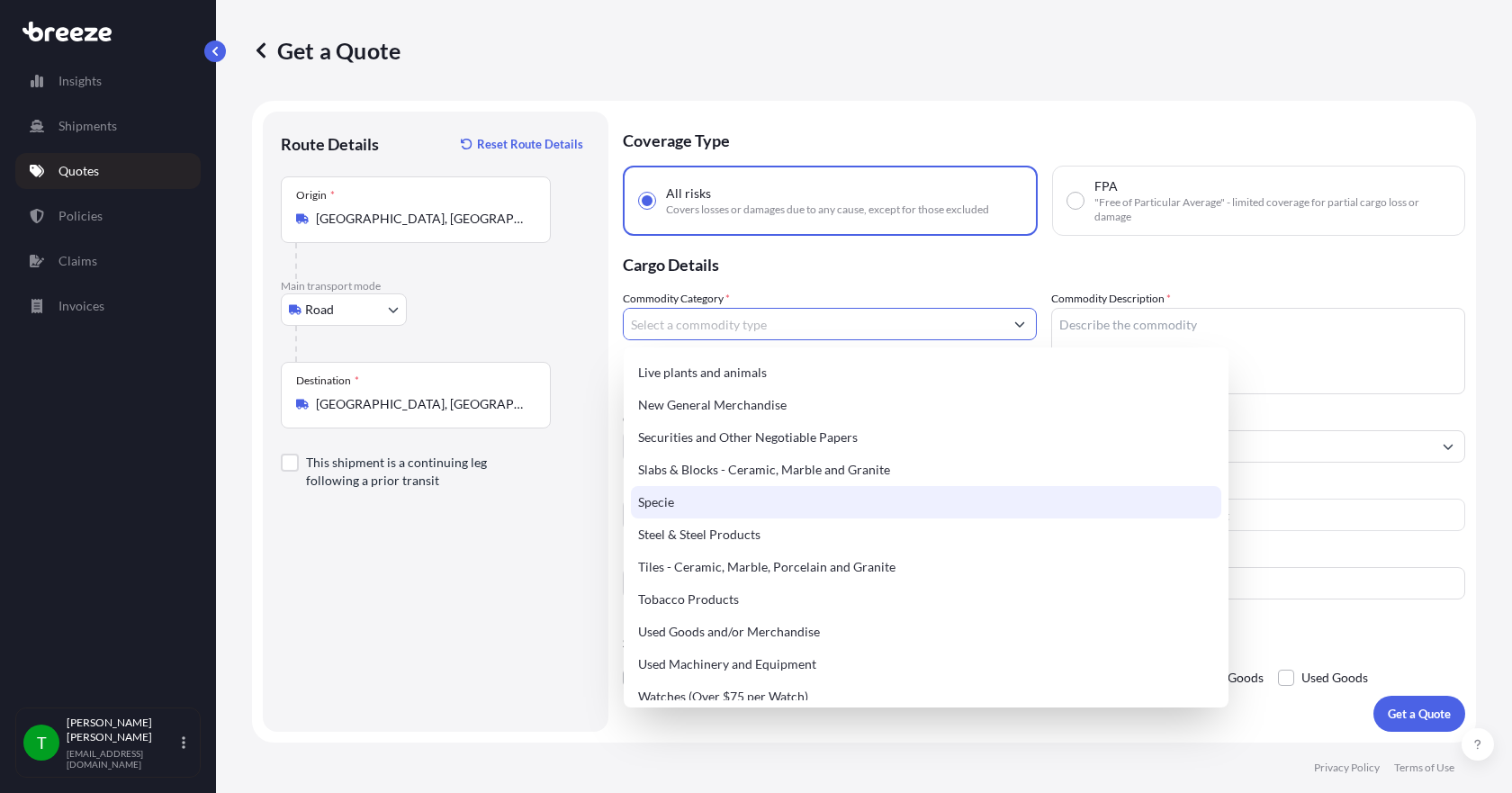
scroll to position [756, 0]
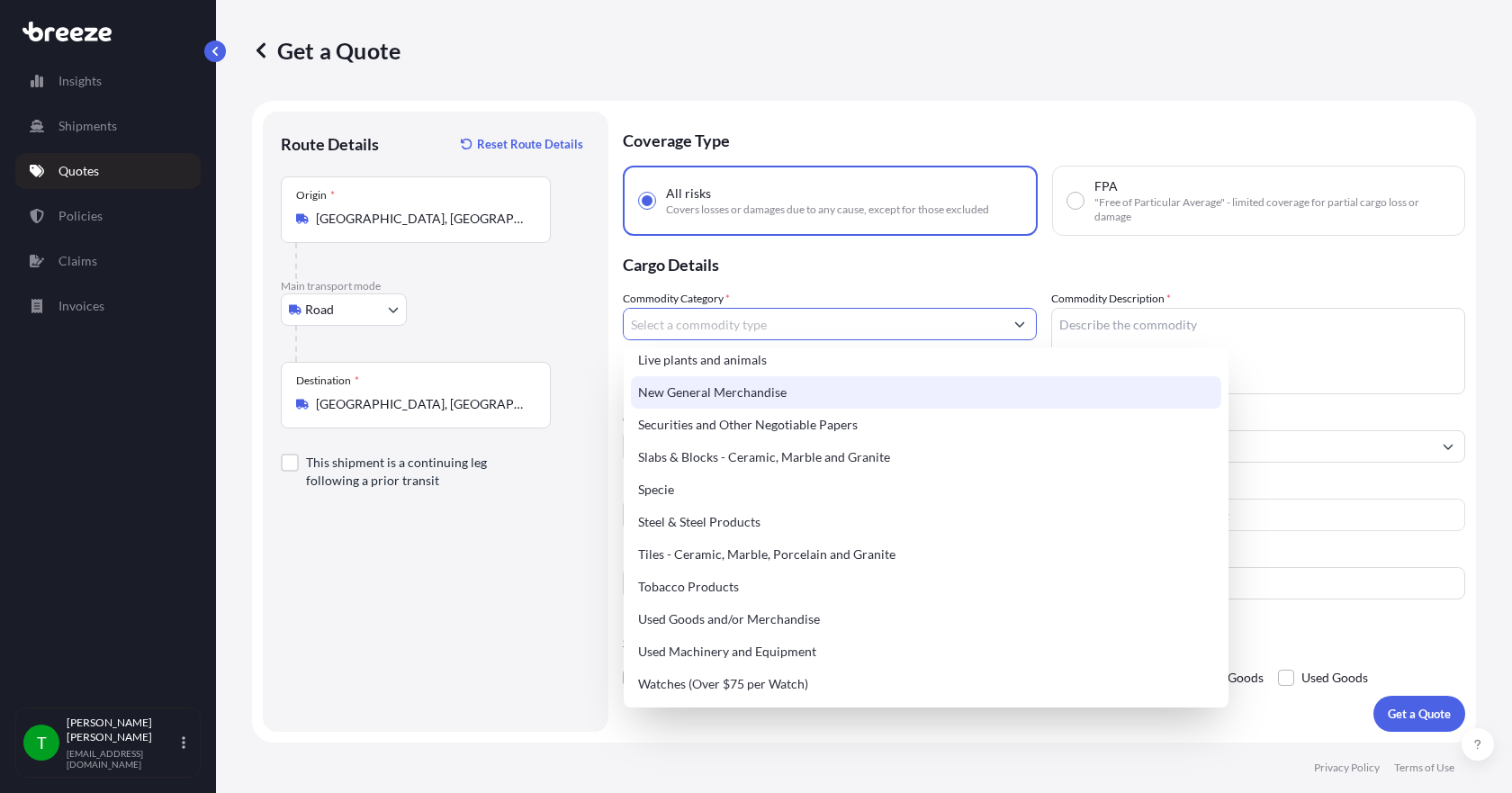
click at [794, 397] on div "New General Merchandise" at bounding box center [926, 392] width 591 height 32
type input "New General Merchandise"
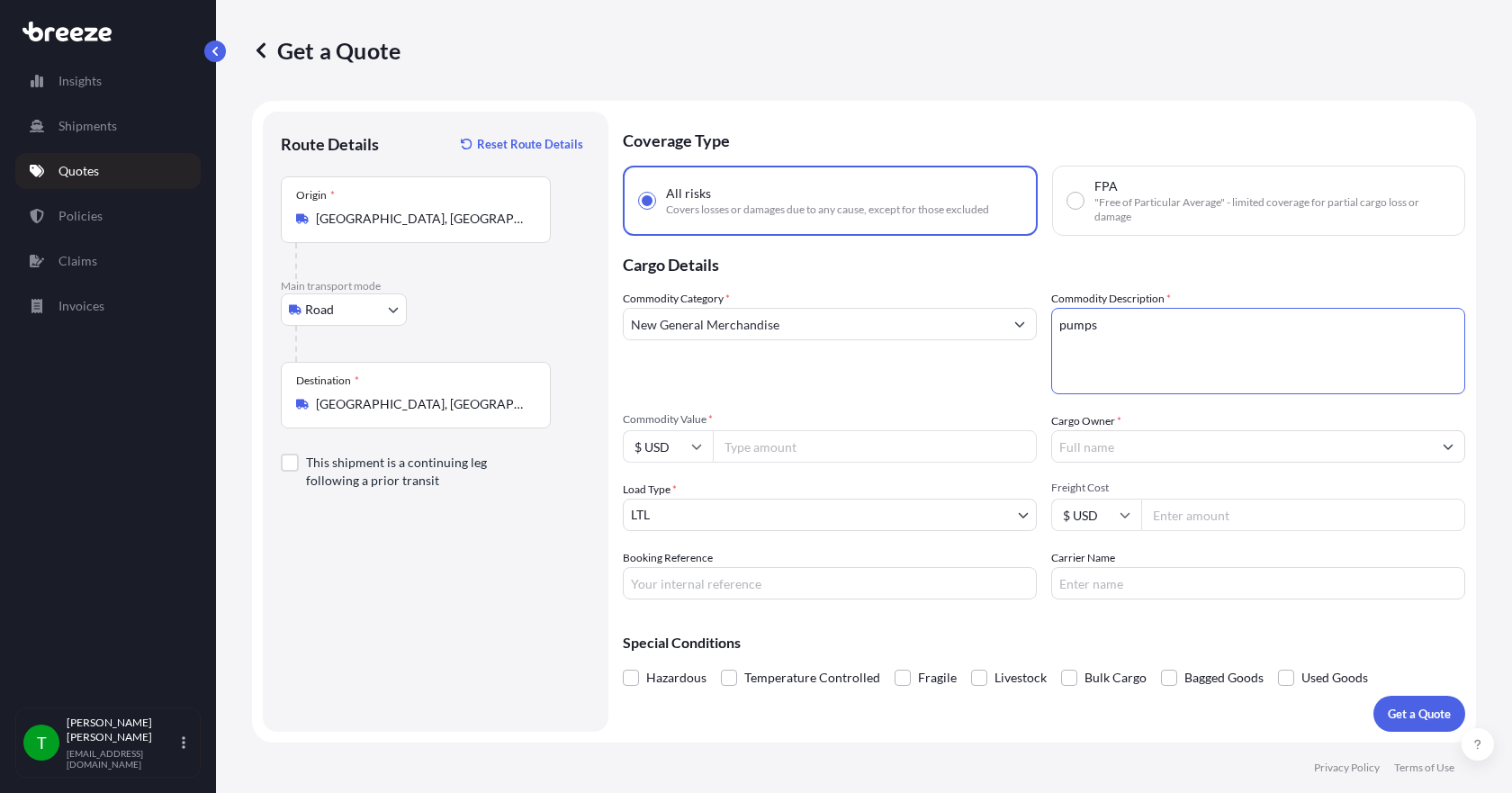
type textarea "pumps"
type input "3576.03"
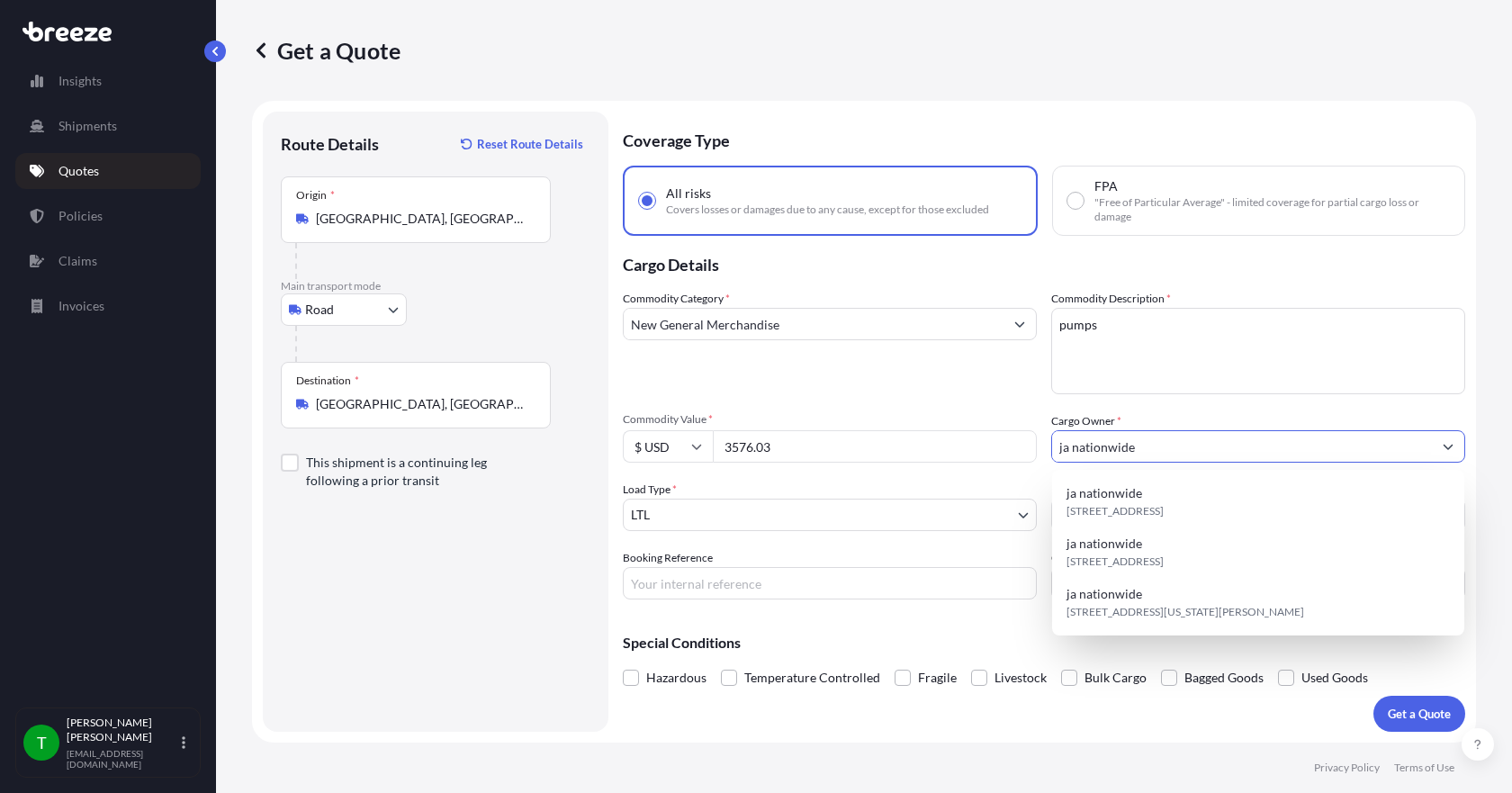
type input "ja nationwide"
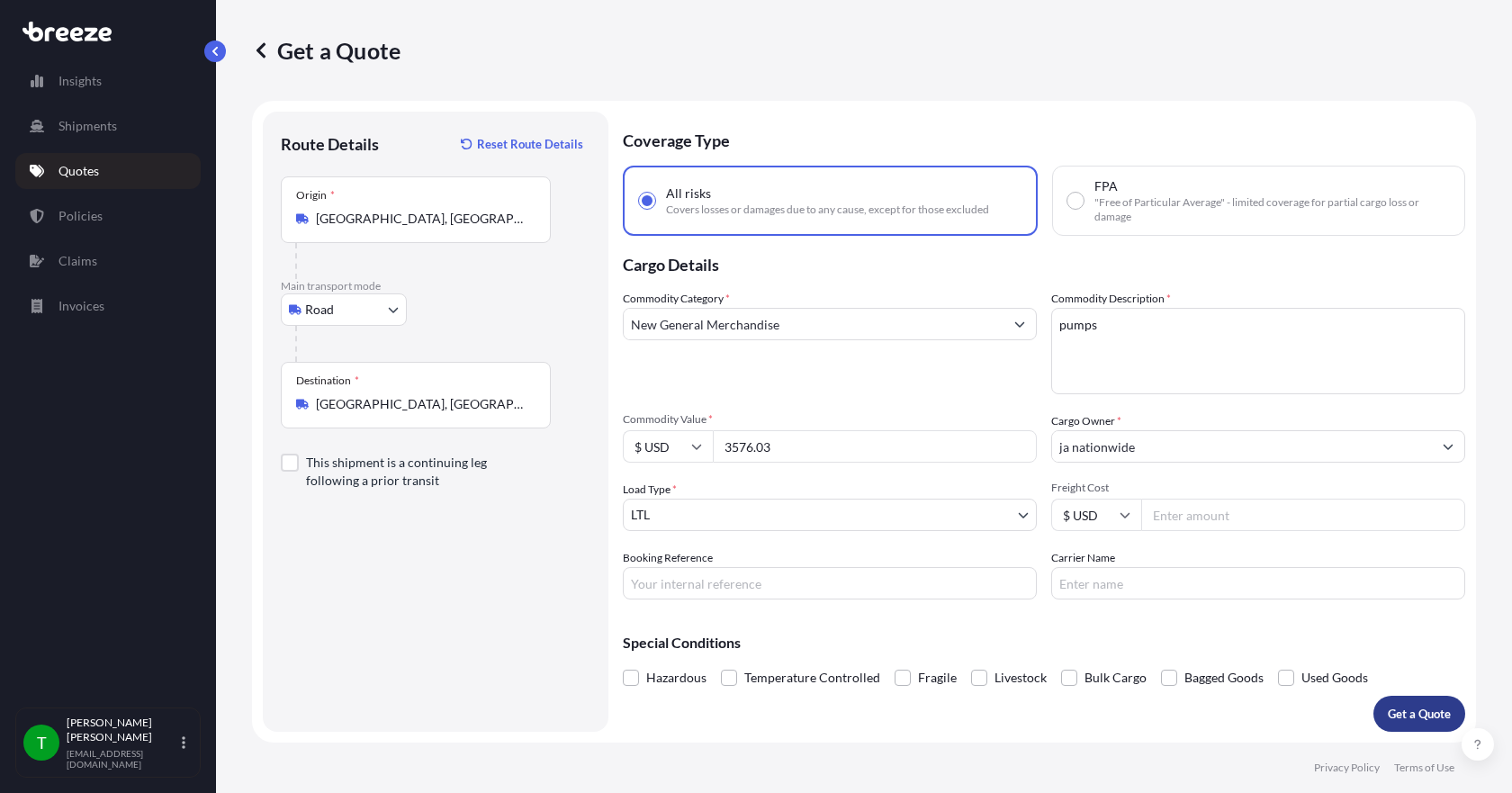
click at [1419, 721] on p "Get a Quote" at bounding box center [1419, 713] width 63 height 18
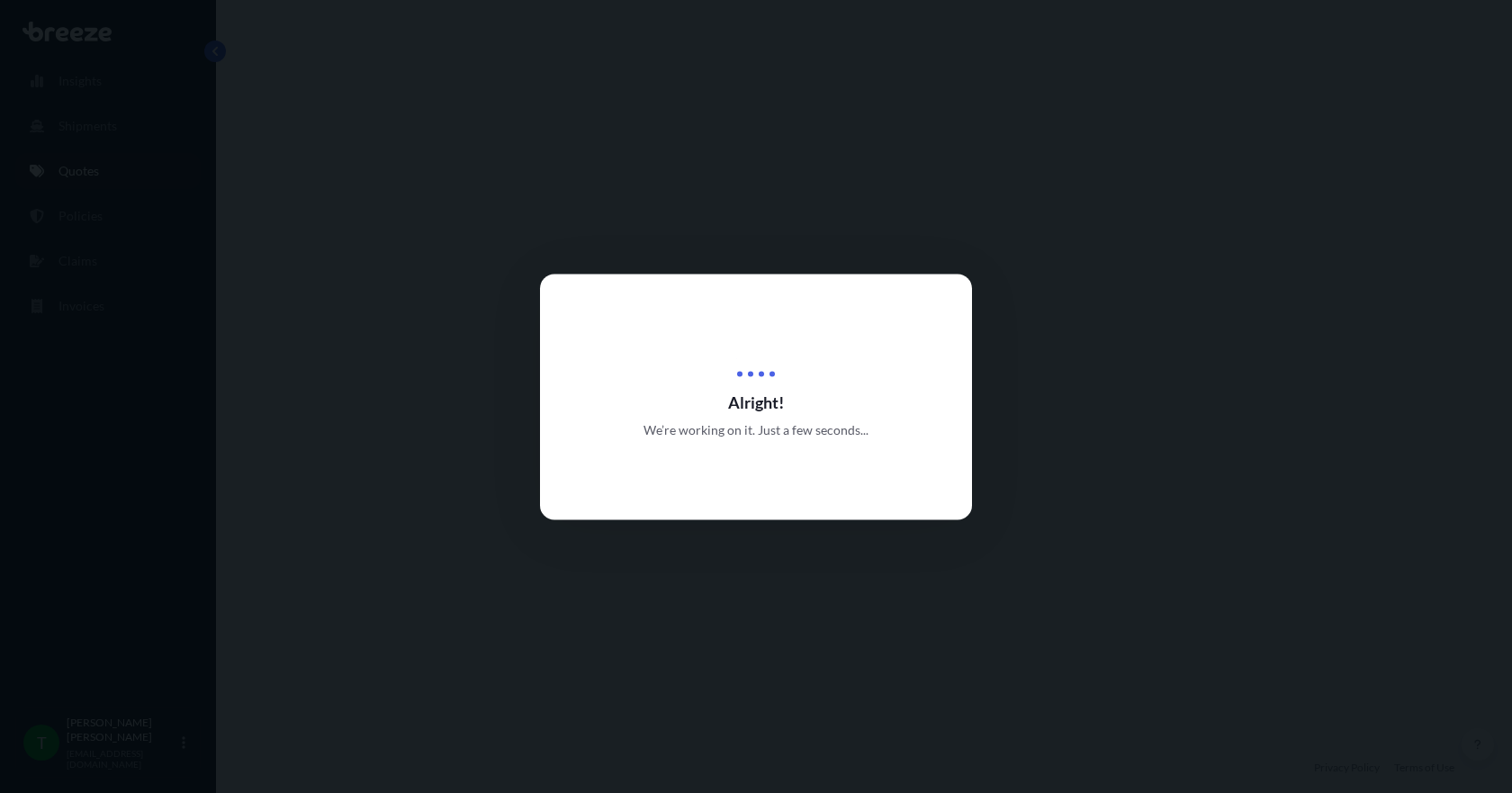
select select "Road"
select select "1"
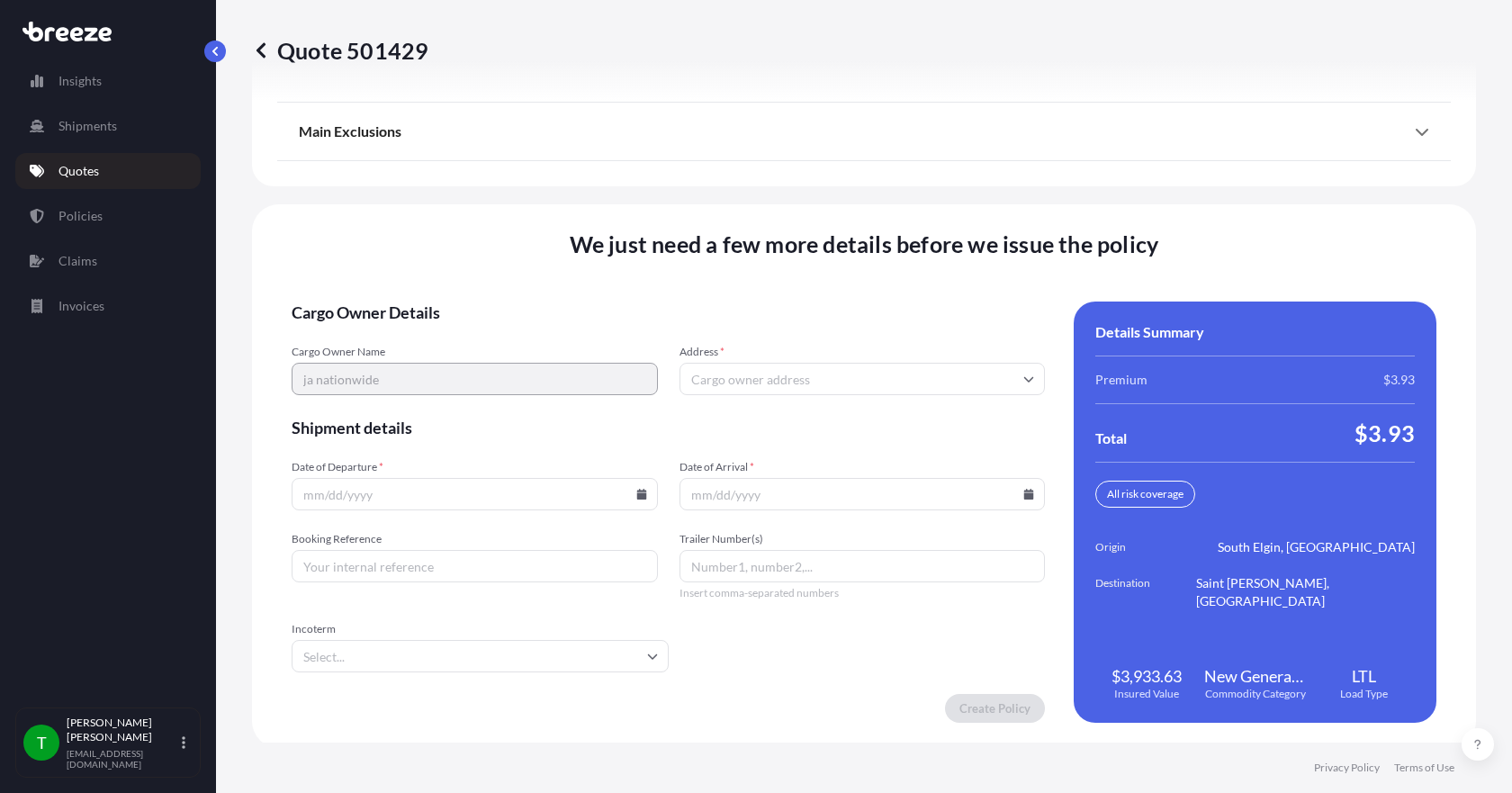
scroll to position [2356, 0]
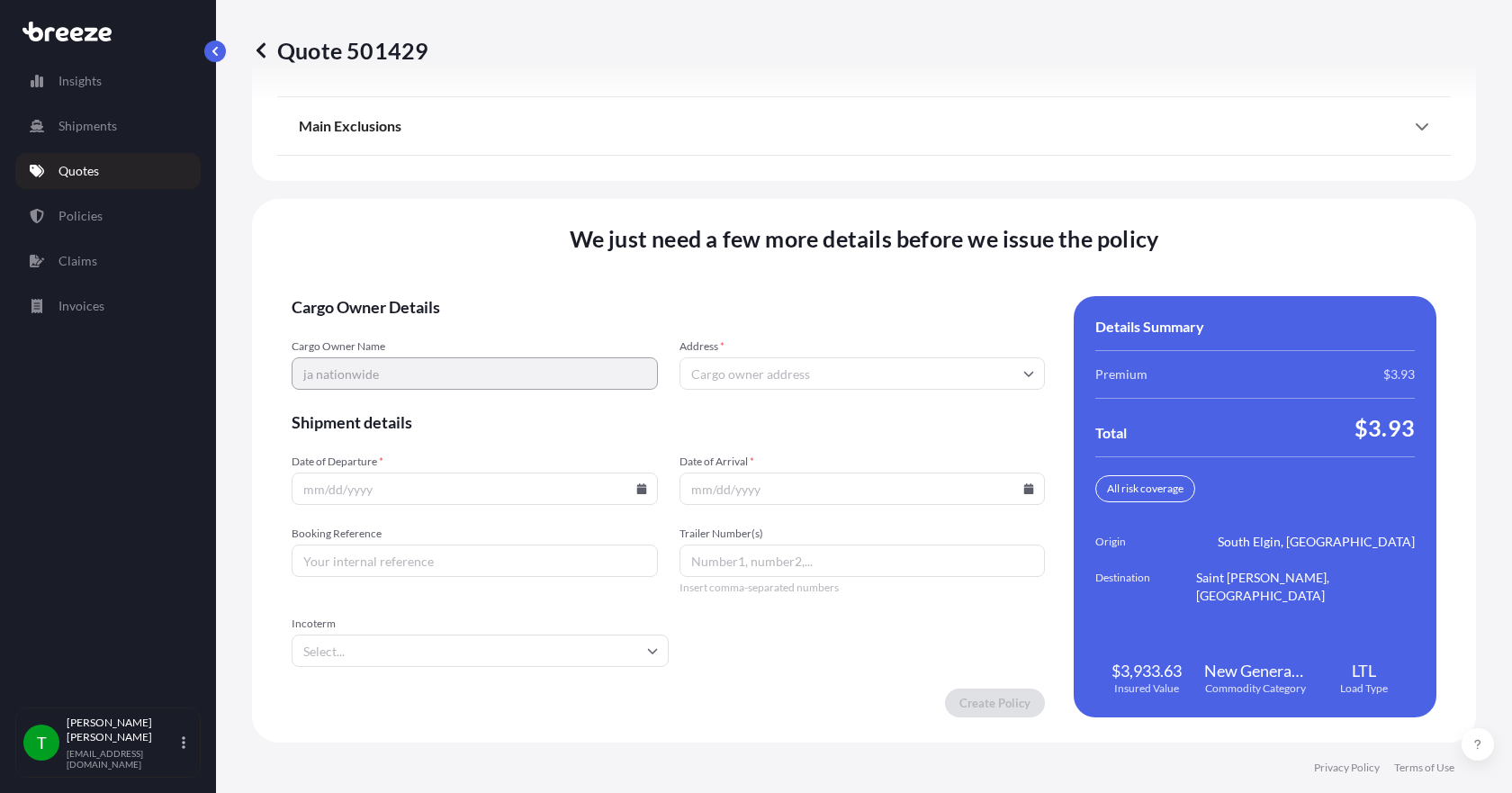
click at [720, 381] on input "Address *" at bounding box center [862, 373] width 366 height 32
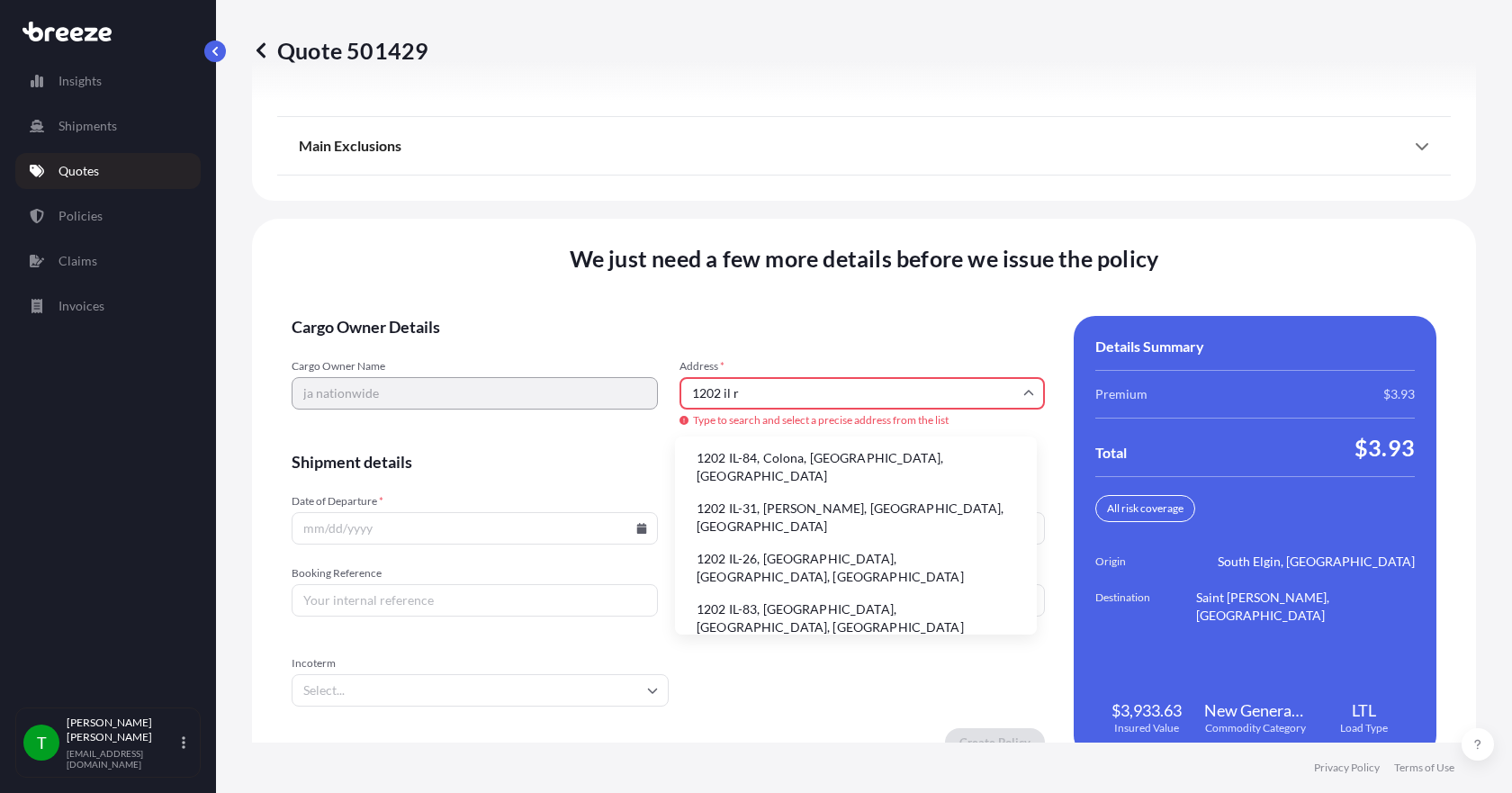
click at [773, 499] on li "1202 IL-31, [PERSON_NAME], [GEOGRAPHIC_DATA], [GEOGRAPHIC_DATA]" at bounding box center [856, 518] width 347 height 47
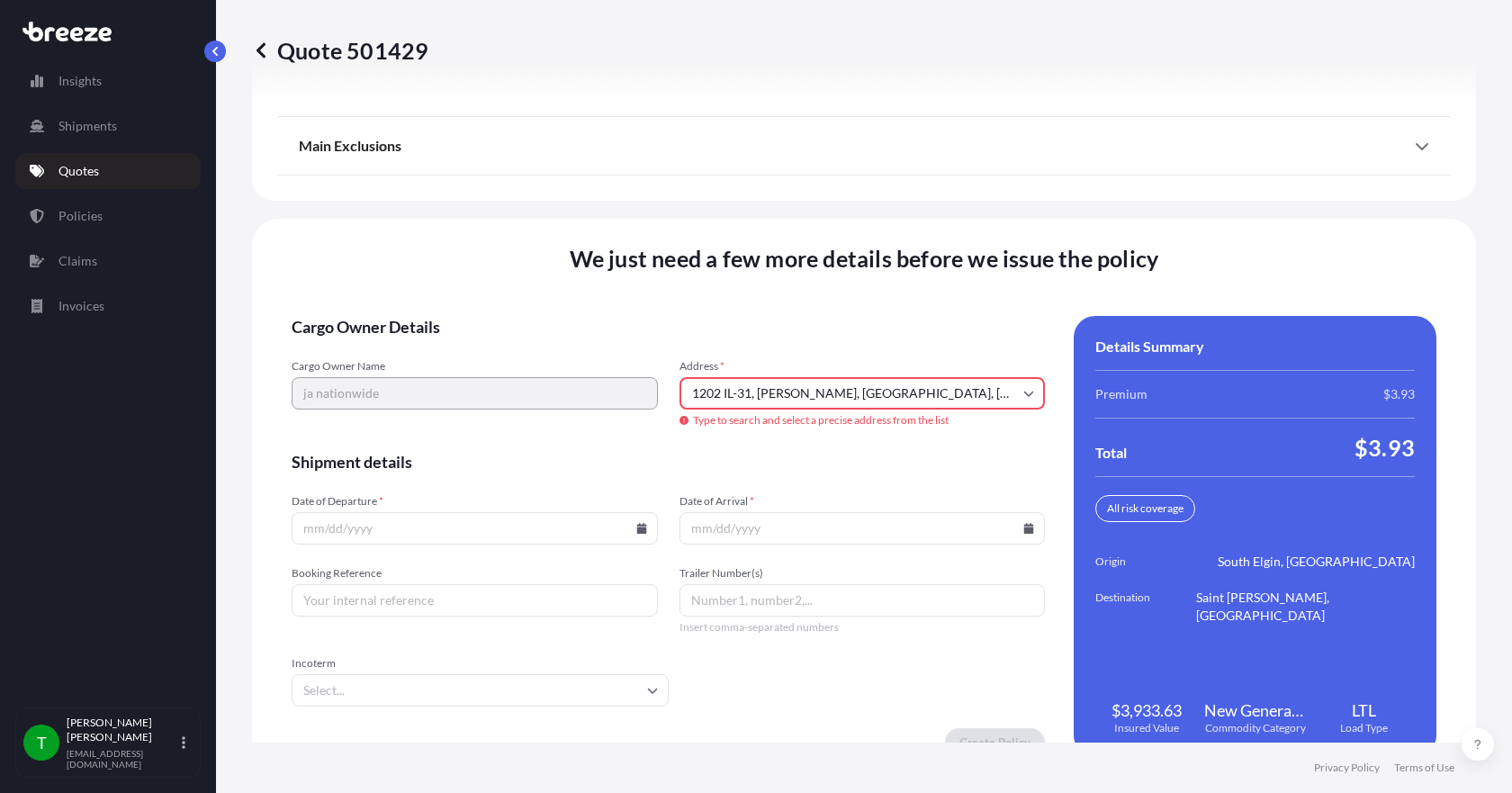
type input "[STREET_ADDRESS][PERSON_NAME]"
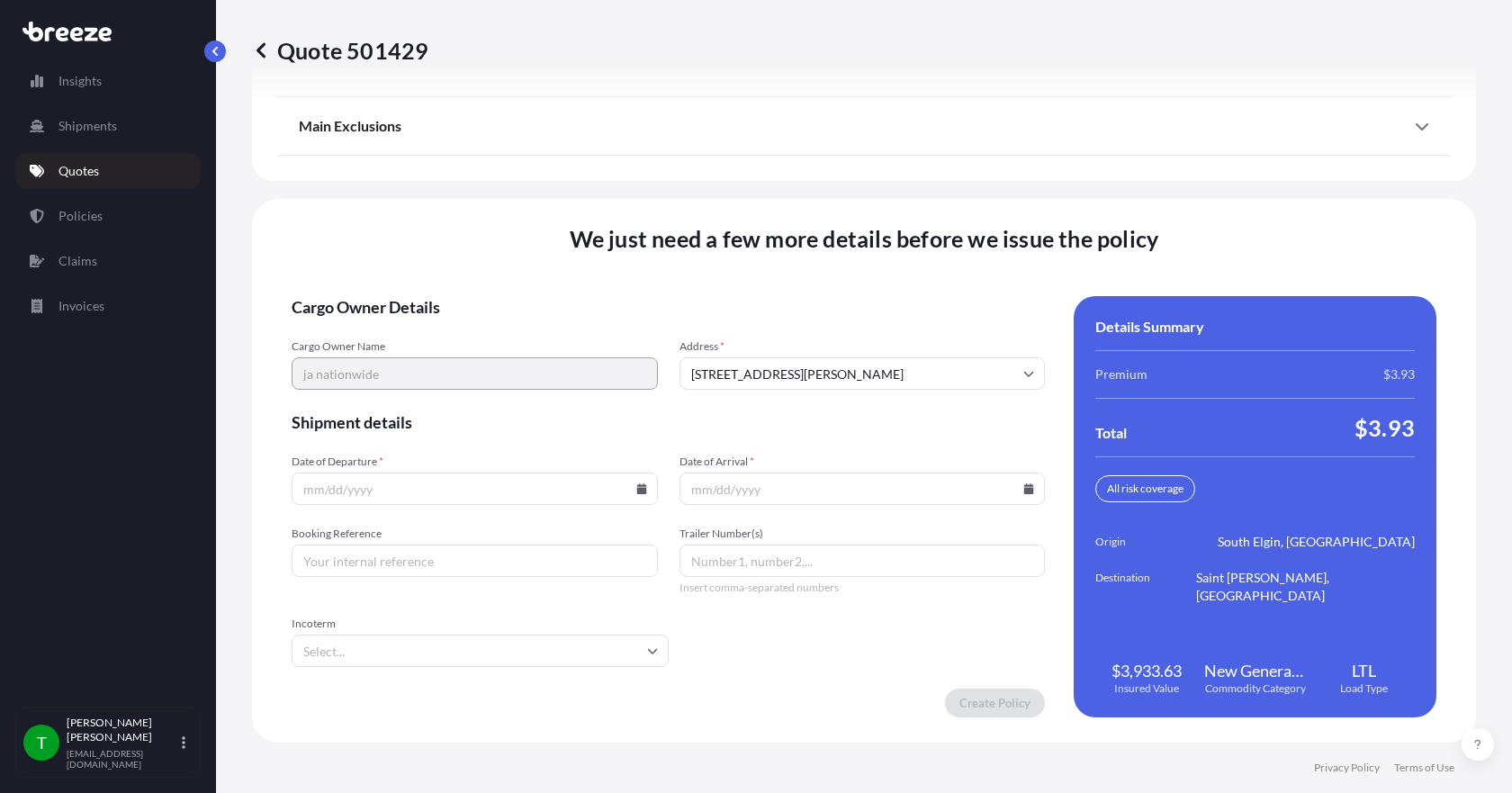
click at [638, 489] on icon at bounding box center [641, 488] width 9 height 10
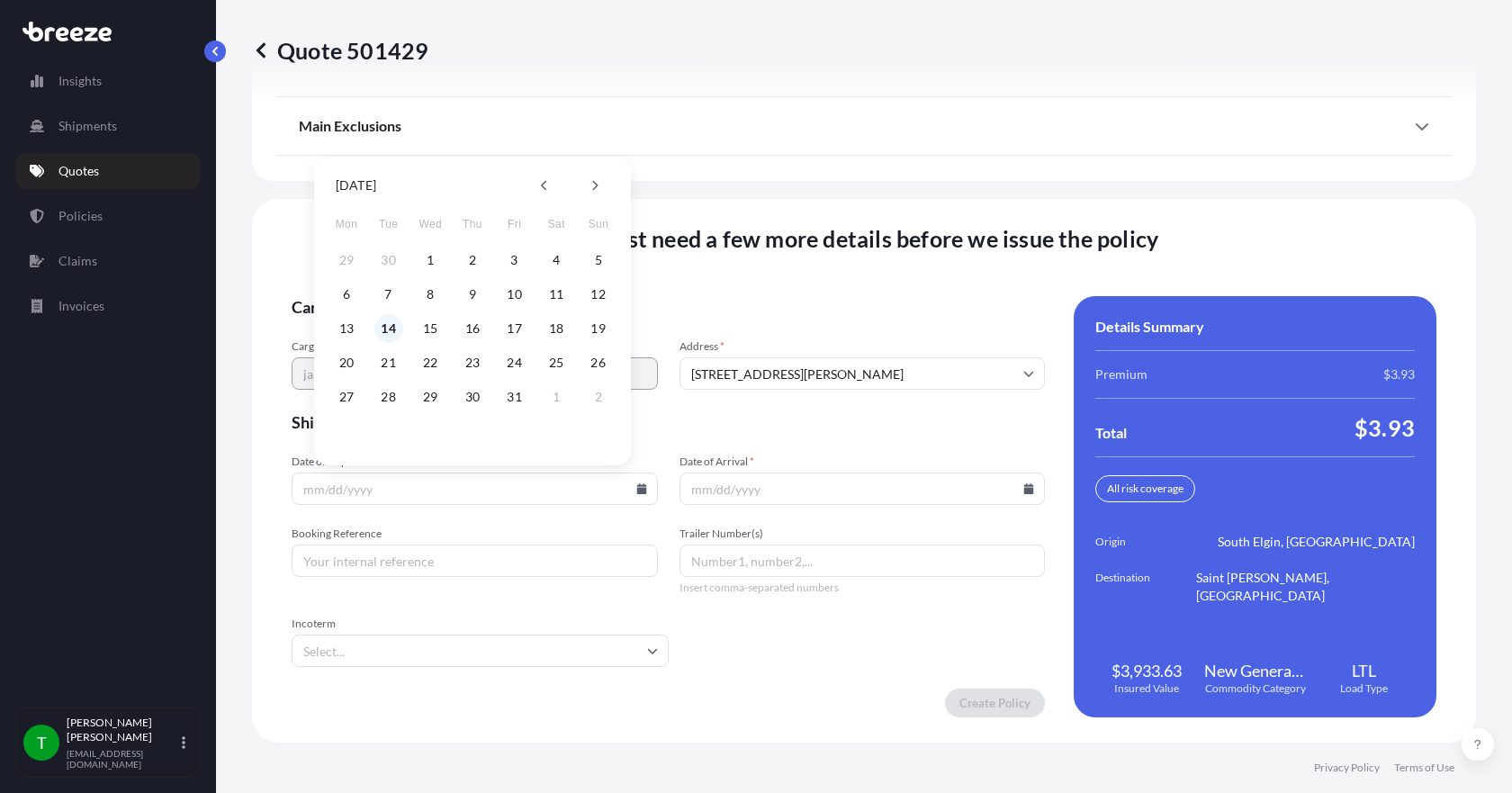
click at [388, 330] on button "14" at bounding box center [389, 328] width 28 height 28
type input "[DATE]"
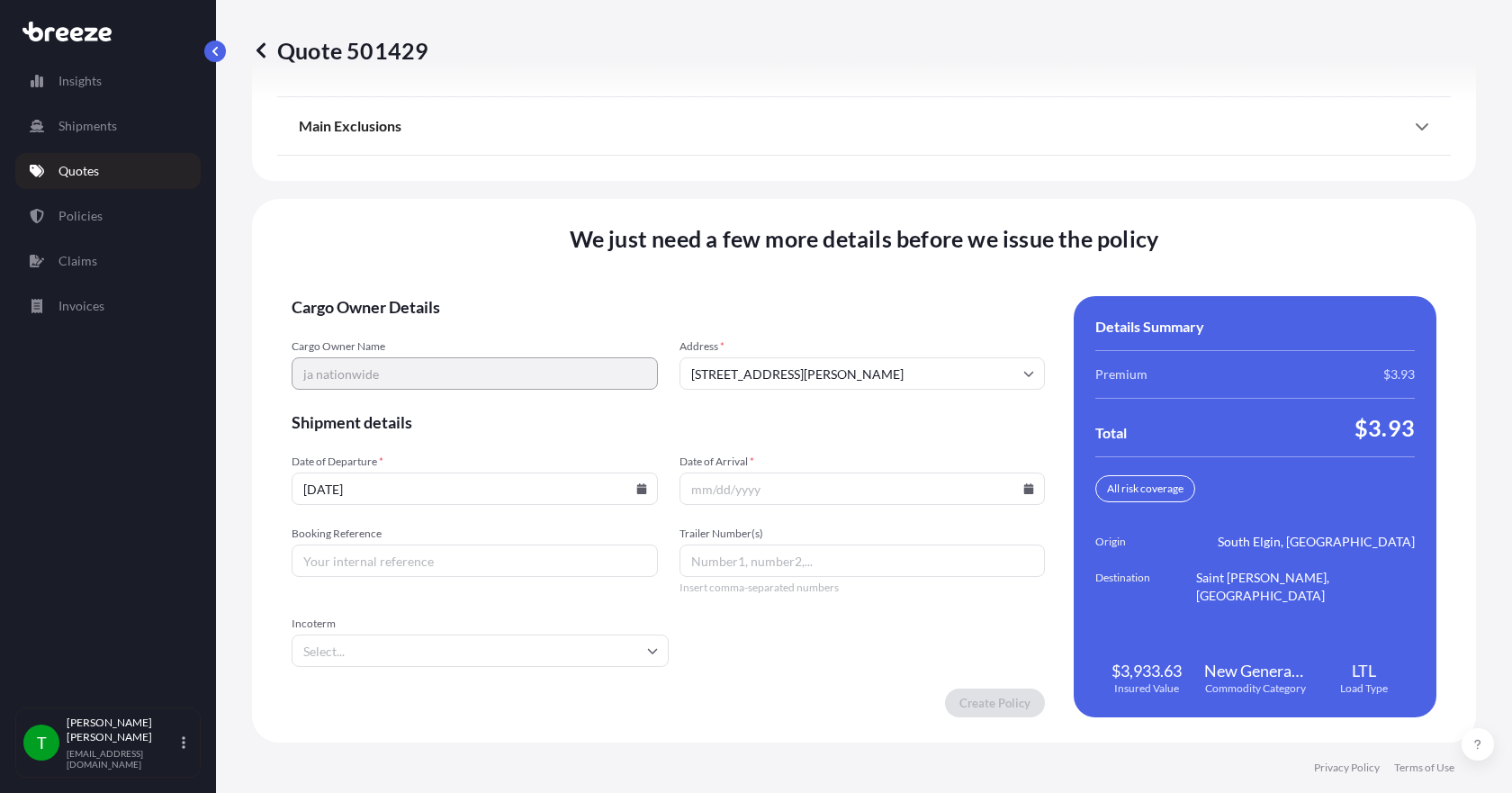
click at [1024, 489] on icon at bounding box center [1029, 488] width 9 height 10
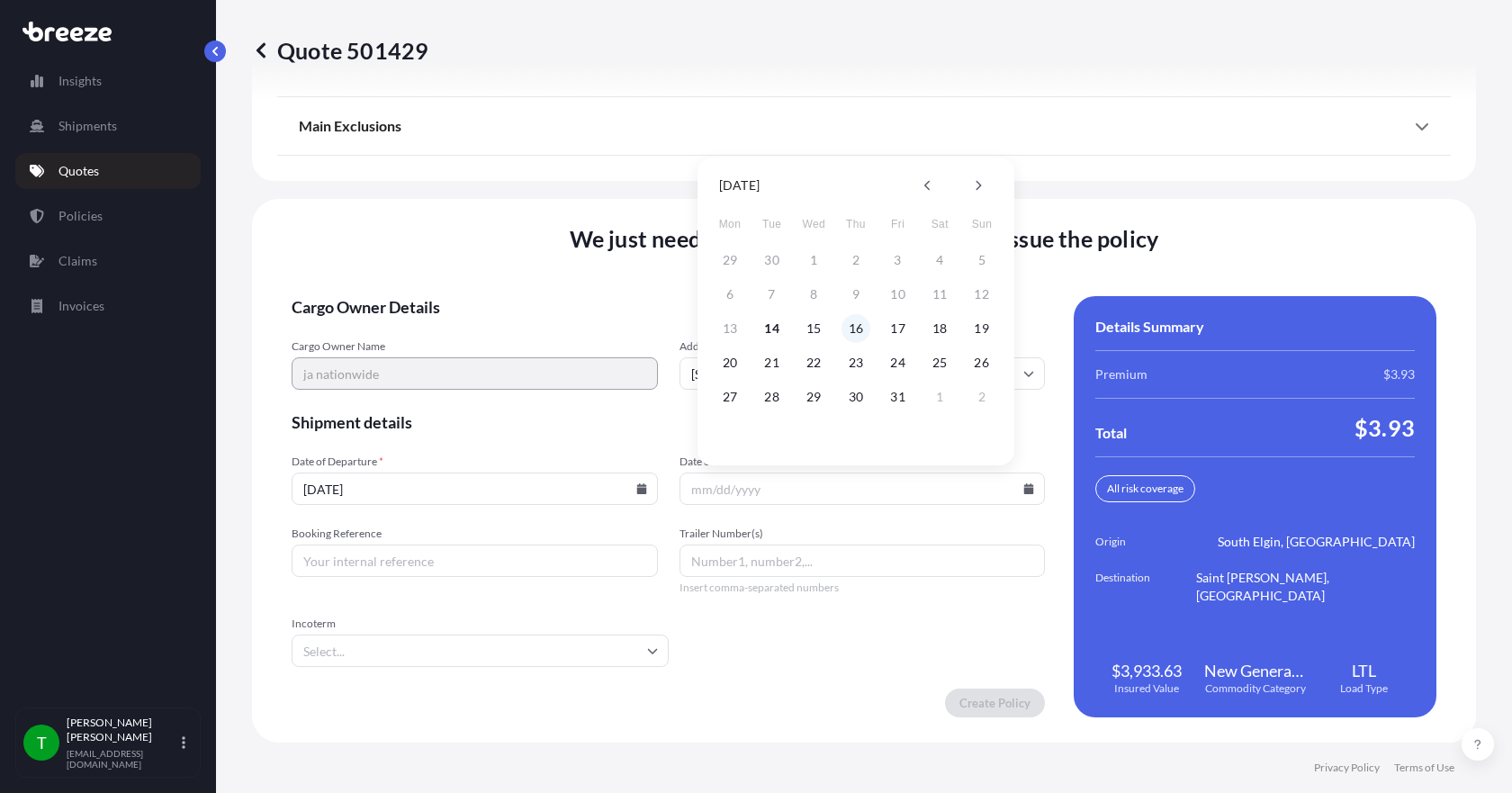
click at [855, 327] on button "16" at bounding box center [856, 328] width 28 height 28
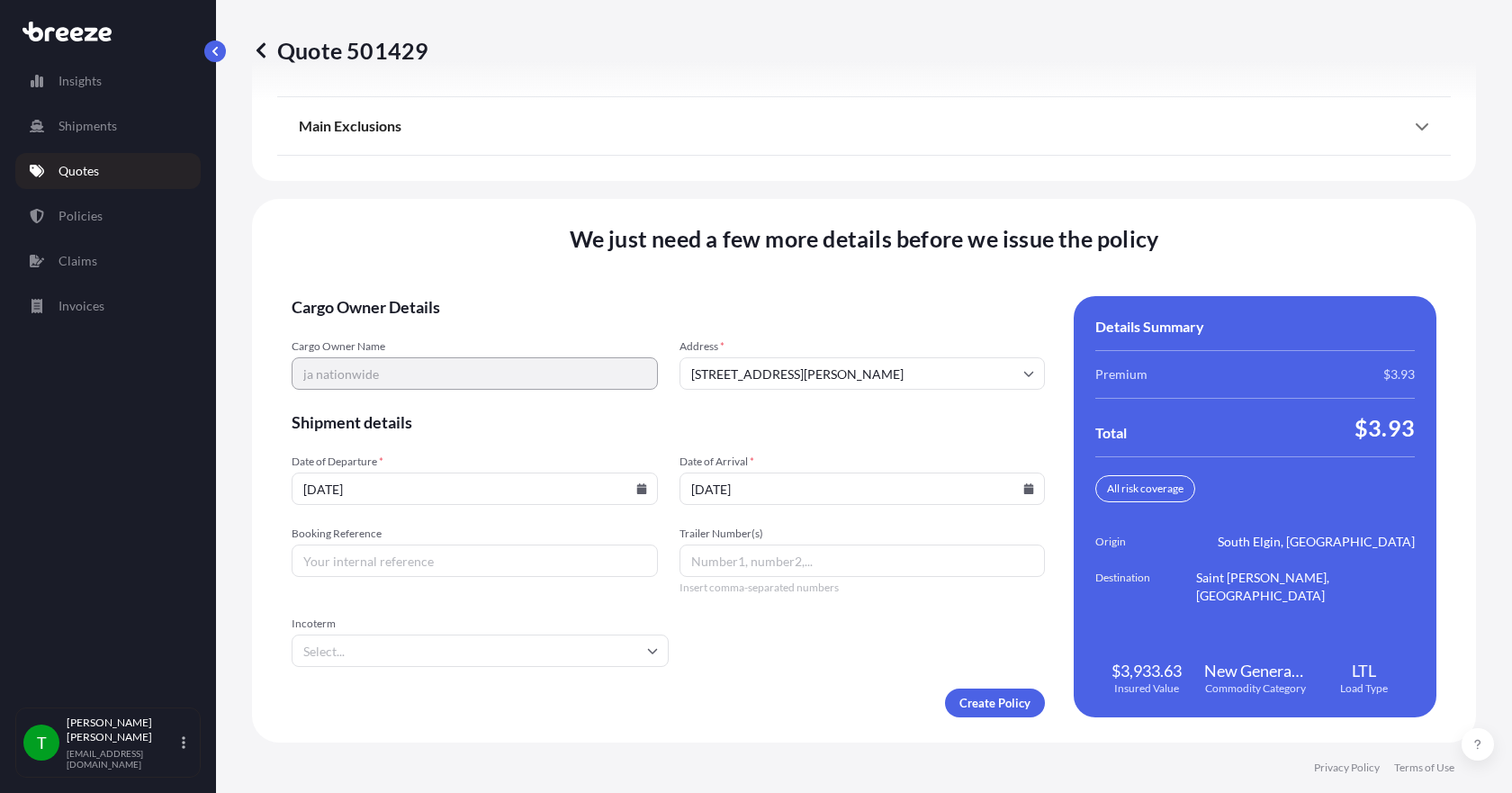
type input "[DATE]"
click at [482, 567] on input "Booking Reference" at bounding box center [474, 560] width 366 height 32
type input "351252"
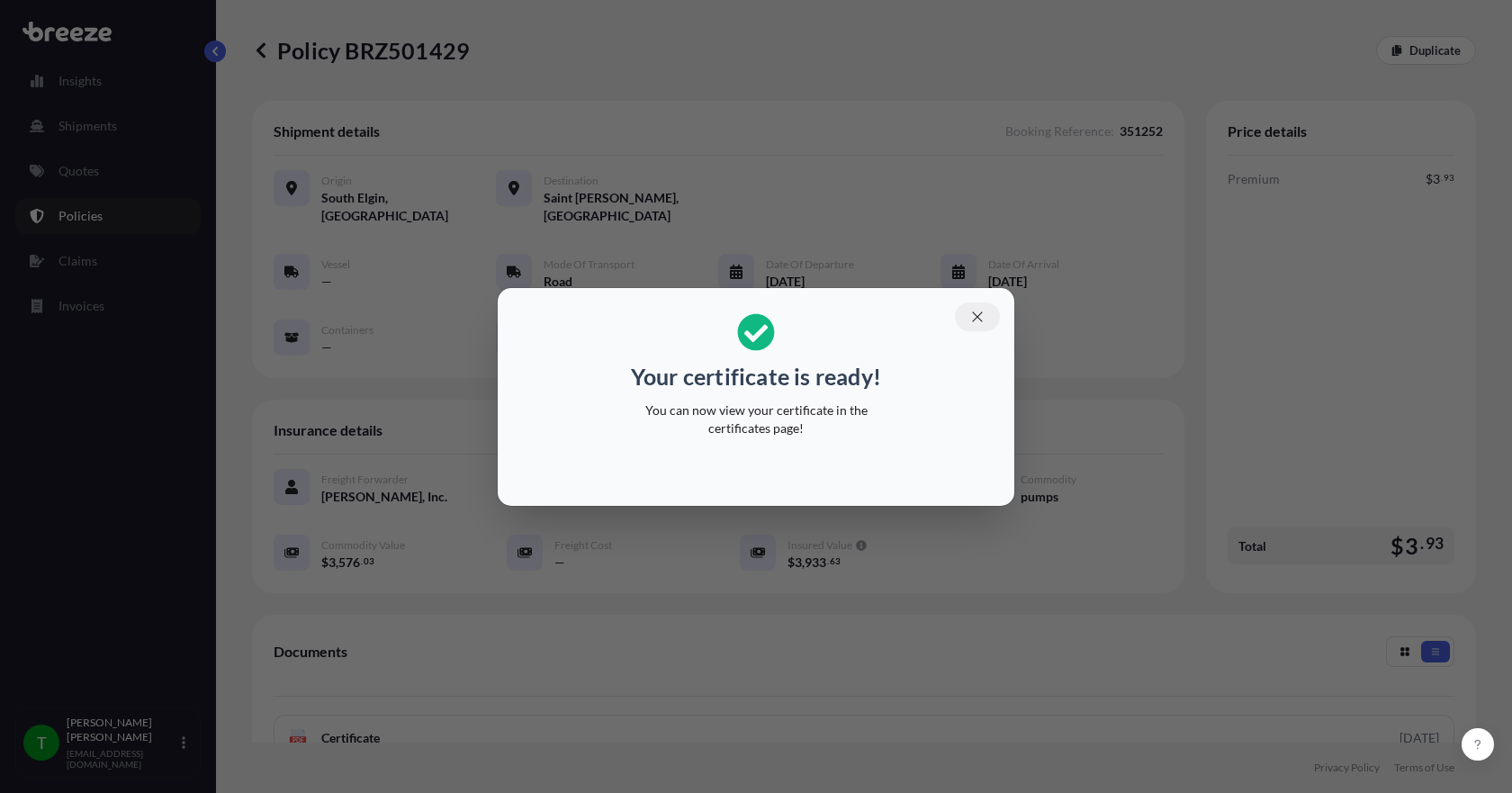
click at [976, 318] on icon "button" at bounding box center [977, 317] width 16 height 16
